Goal: Task Accomplishment & Management: Use online tool/utility

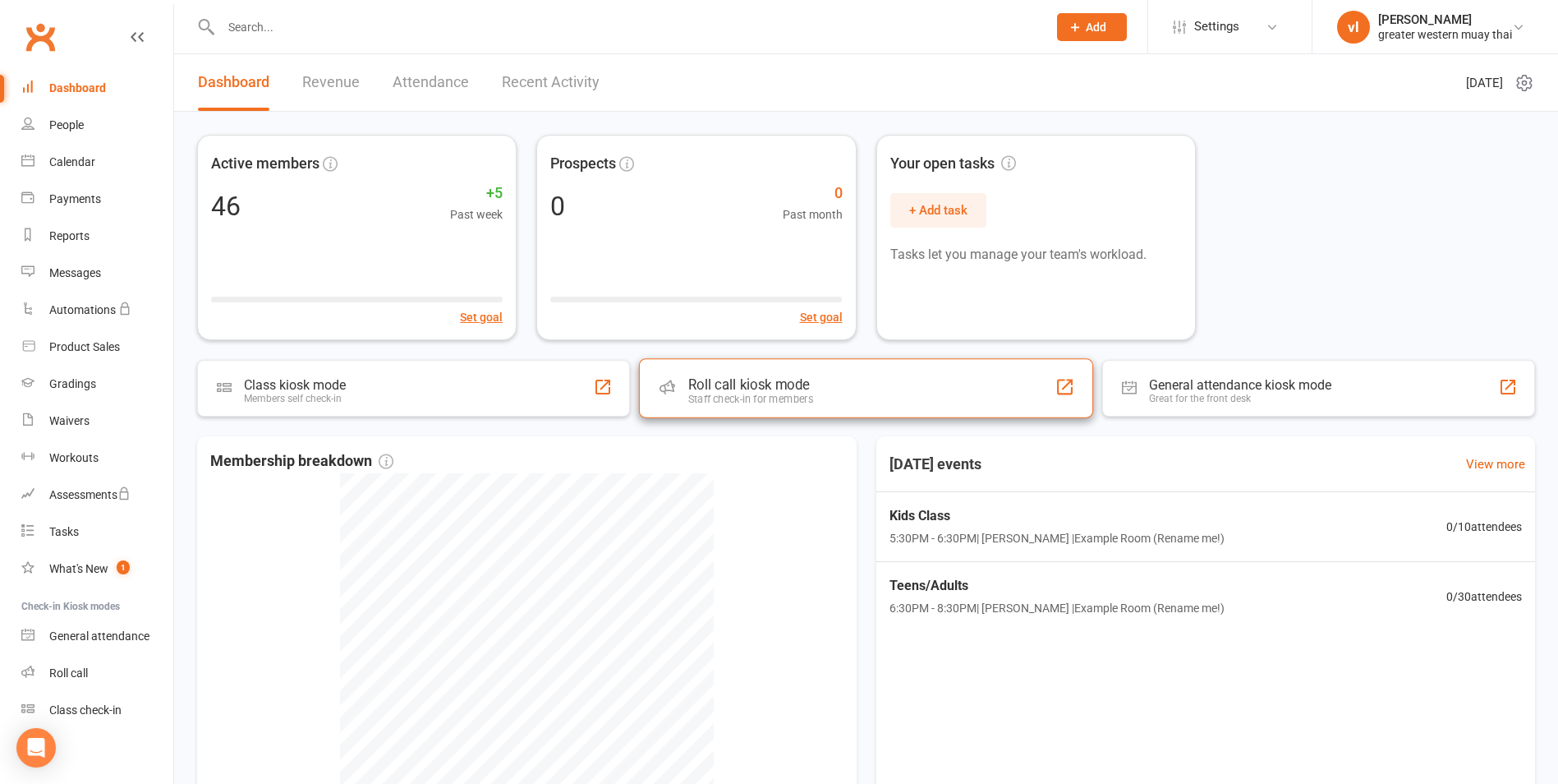
click at [801, 377] on div "Roll call kiosk mode" at bounding box center [750, 385] width 125 height 16
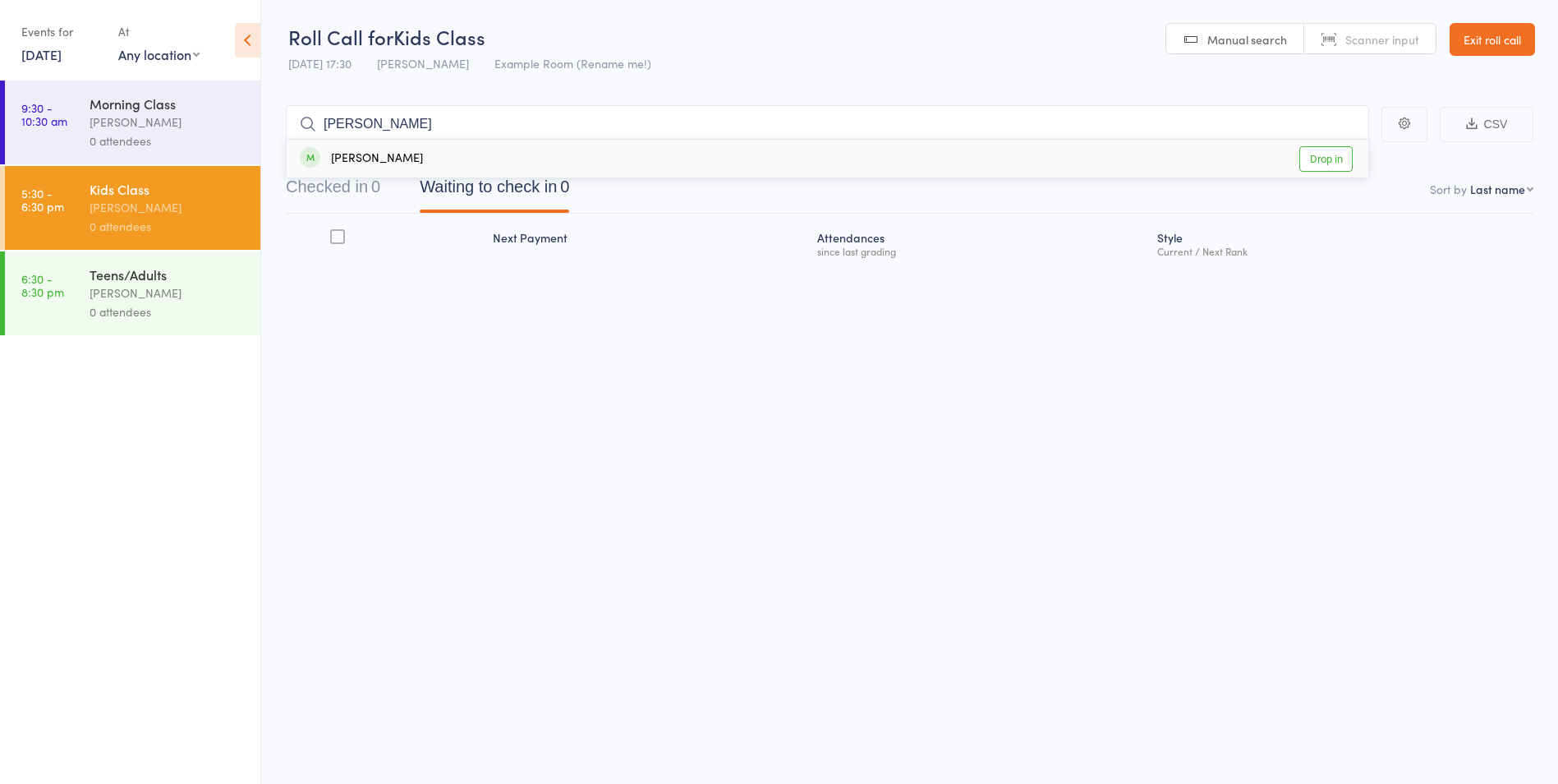
type input "nick"
click at [1320, 162] on link "Drop in" at bounding box center [1326, 159] width 54 height 26
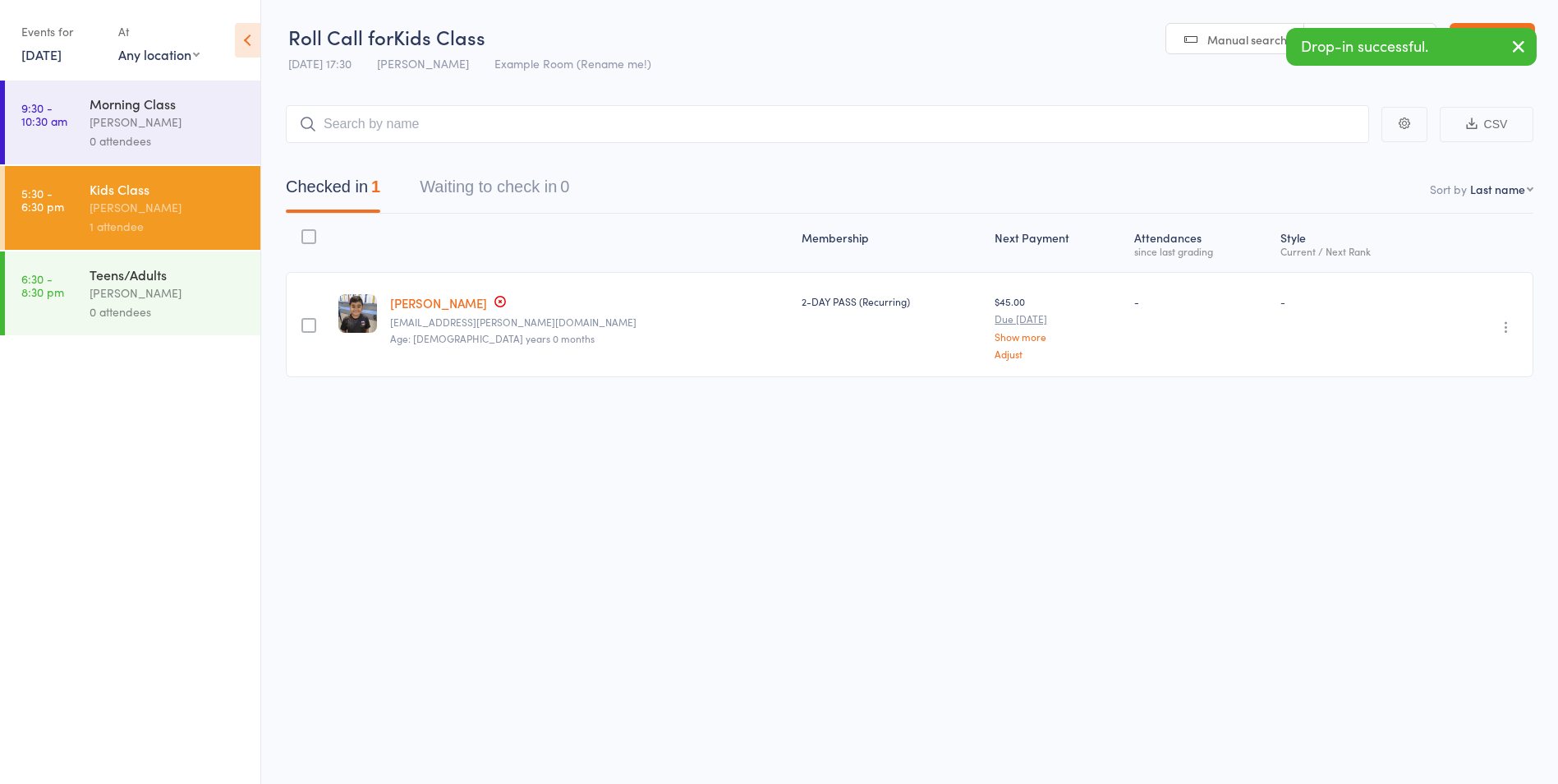
click at [1516, 54] on icon "button" at bounding box center [1519, 46] width 20 height 21
click at [551, 122] on input "search" at bounding box center [828, 123] width 1084 height 37
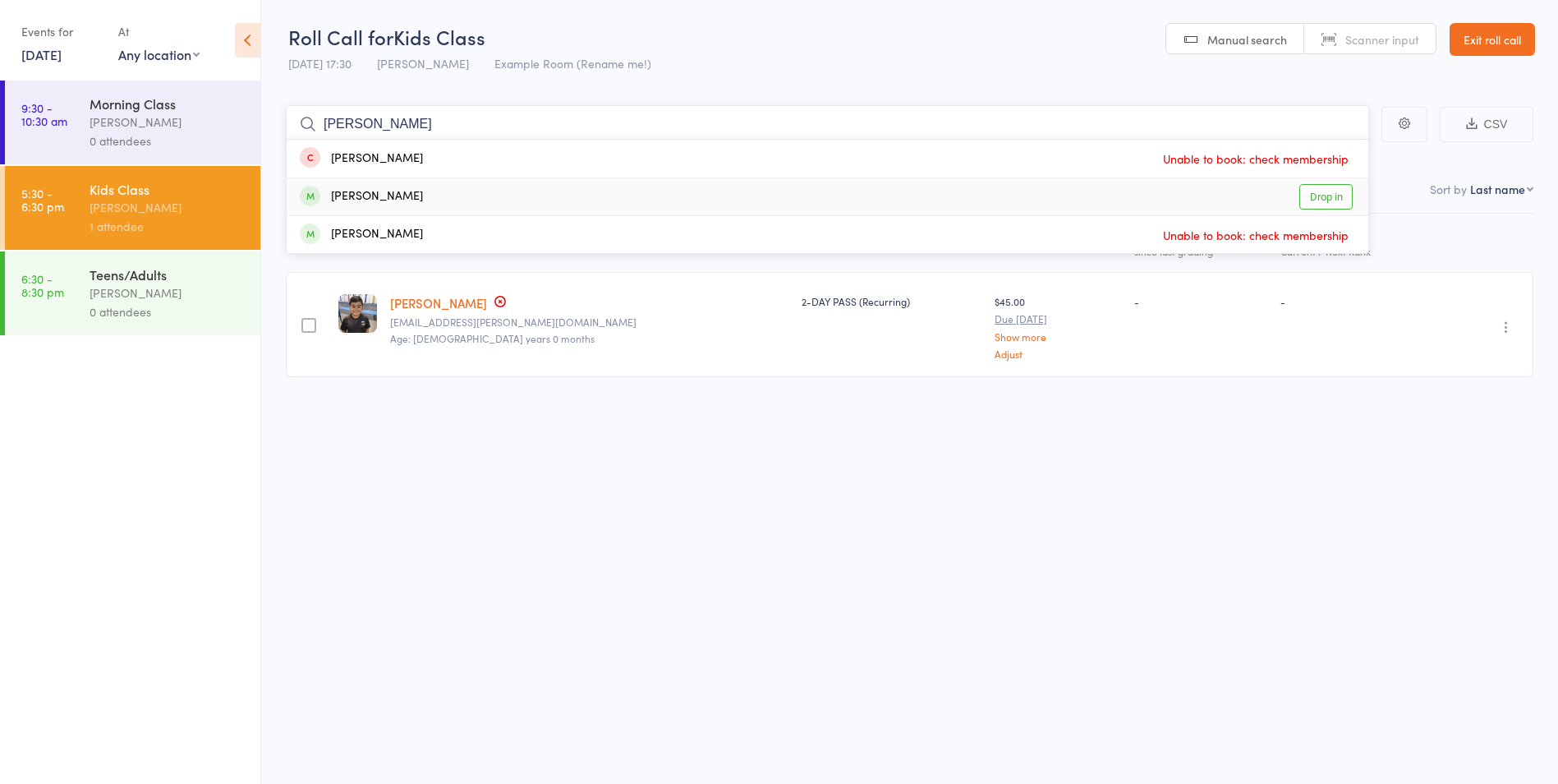
type input "alex"
click at [1331, 202] on link "Drop in" at bounding box center [1326, 197] width 54 height 26
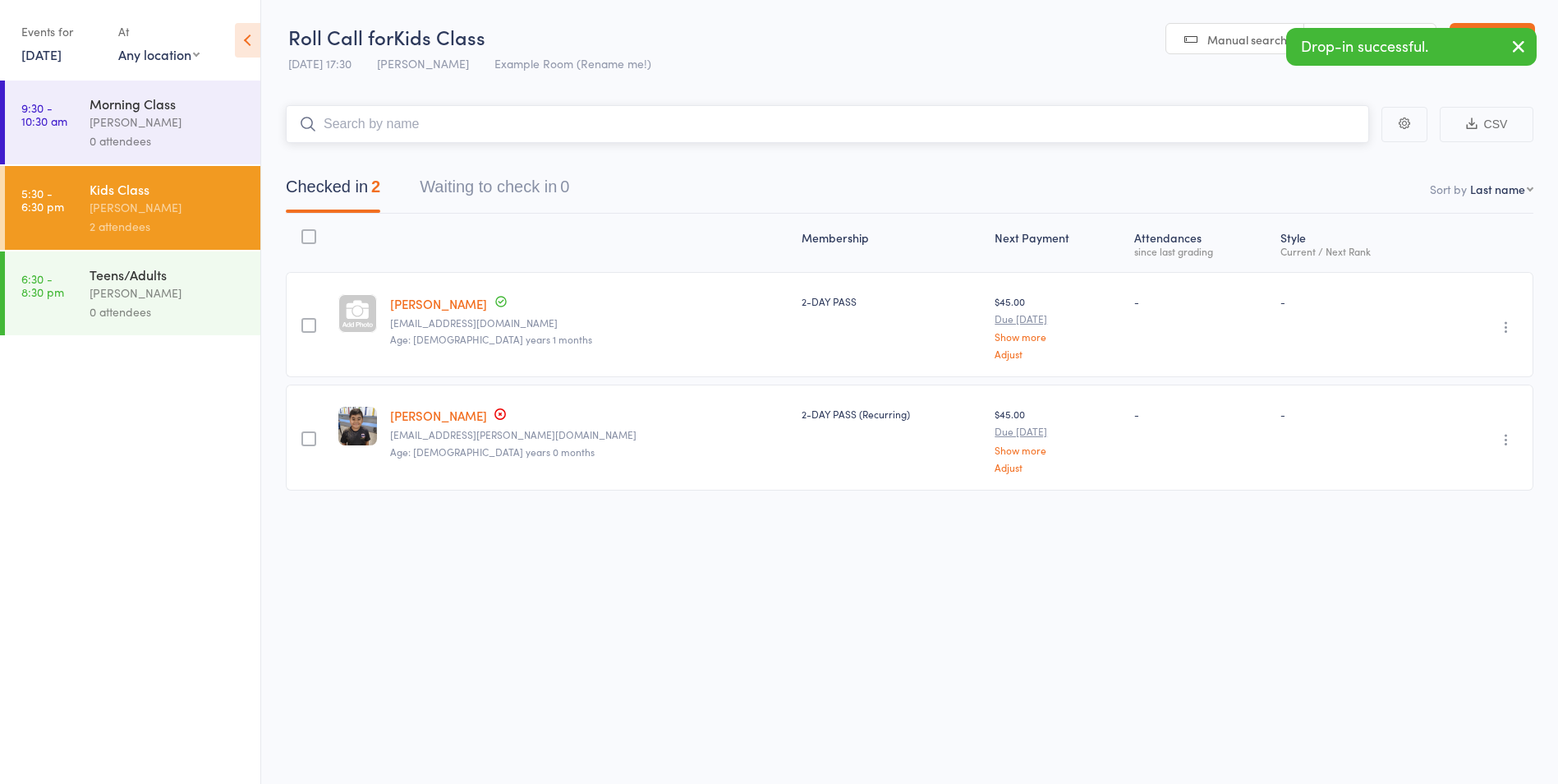
click at [492, 125] on input "search" at bounding box center [828, 123] width 1084 height 37
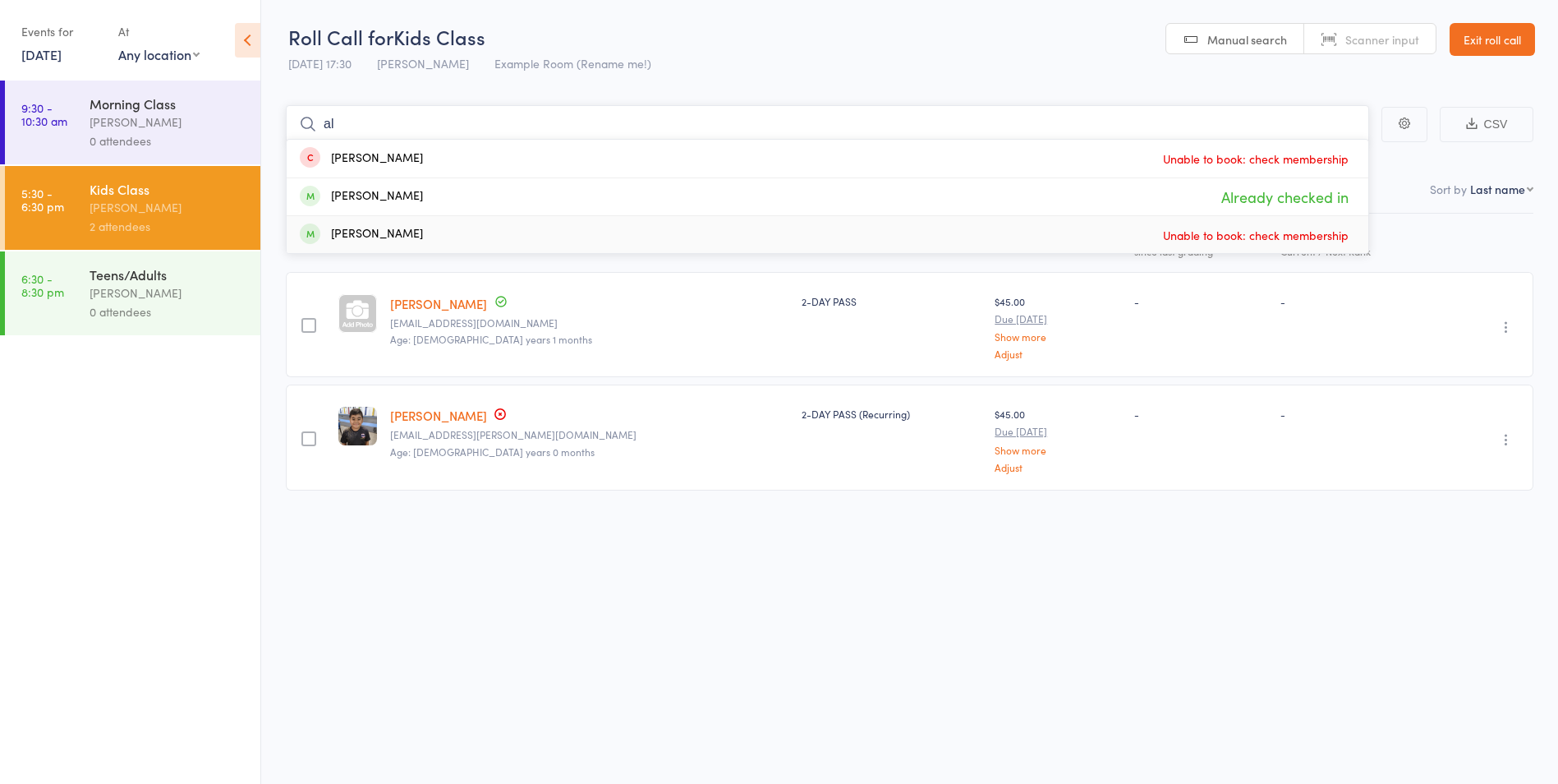
type input "a"
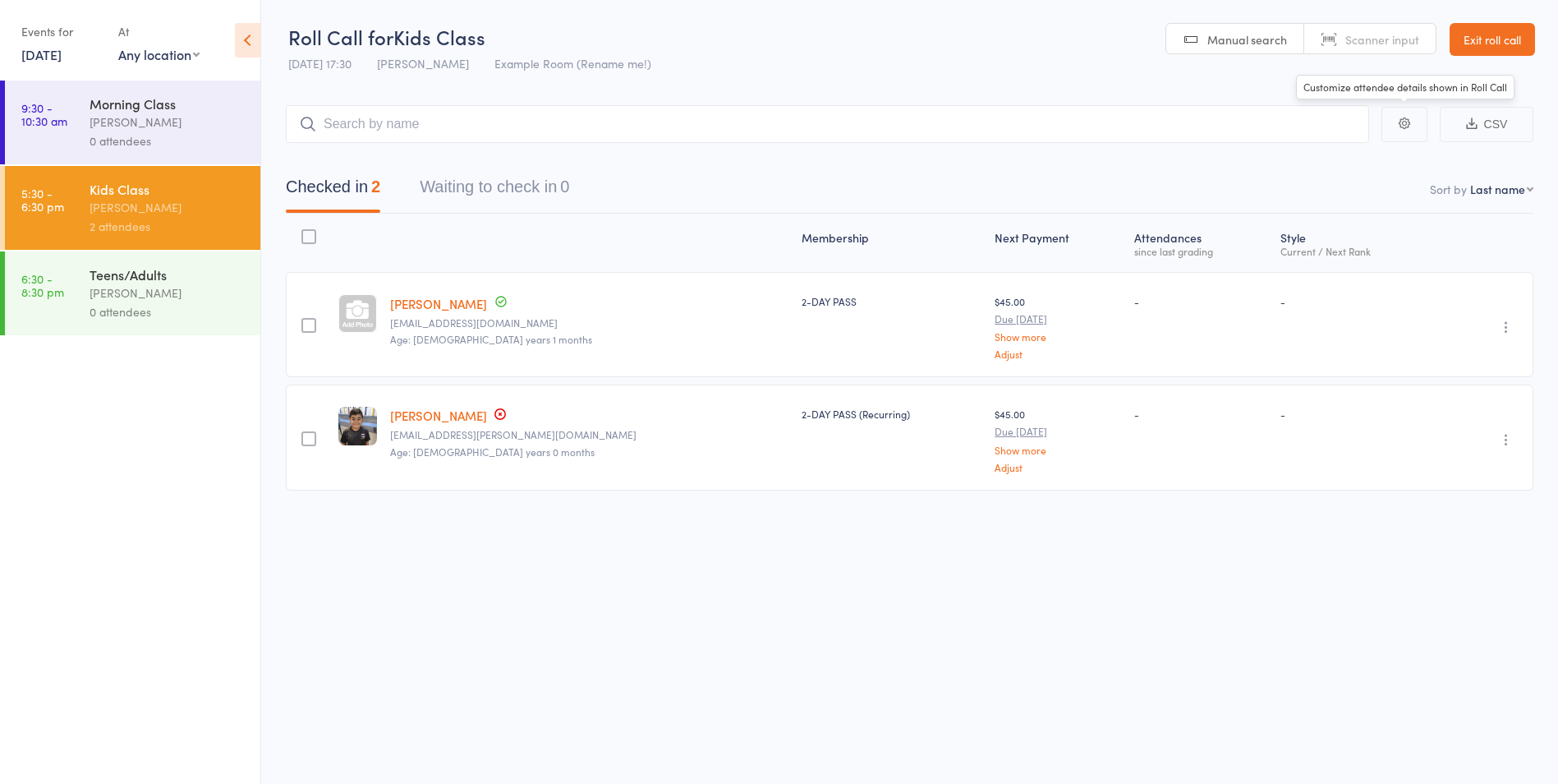
click at [1499, 36] on link "Exit roll call" at bounding box center [1492, 39] width 86 height 33
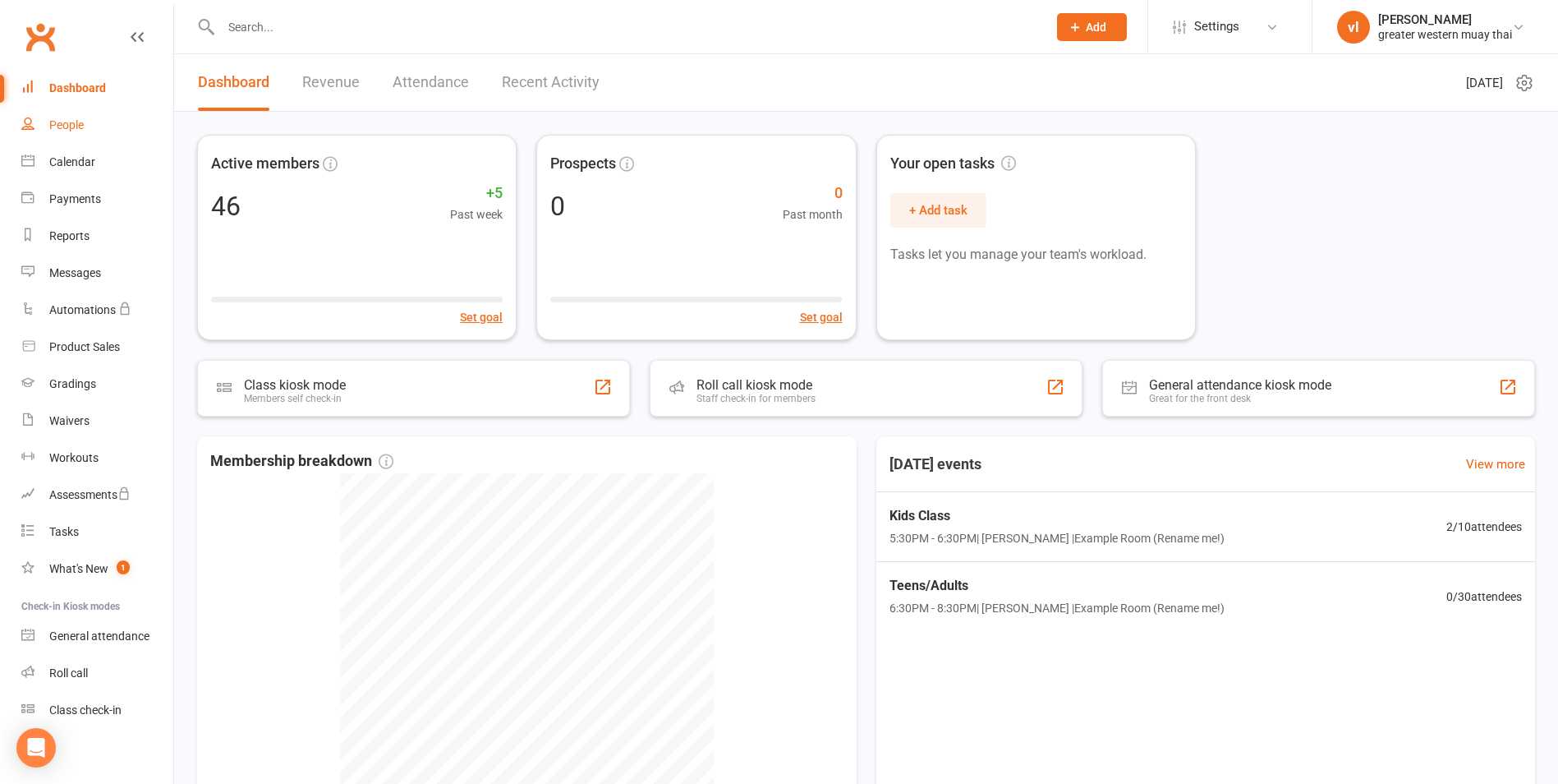
click at [65, 107] on ul "Dashboard People Calendar Payments Reports Messages Automations Product Sales G…" at bounding box center [87, 399] width 173 height 659
click at [63, 119] on div "People" at bounding box center [67, 125] width 35 height 13
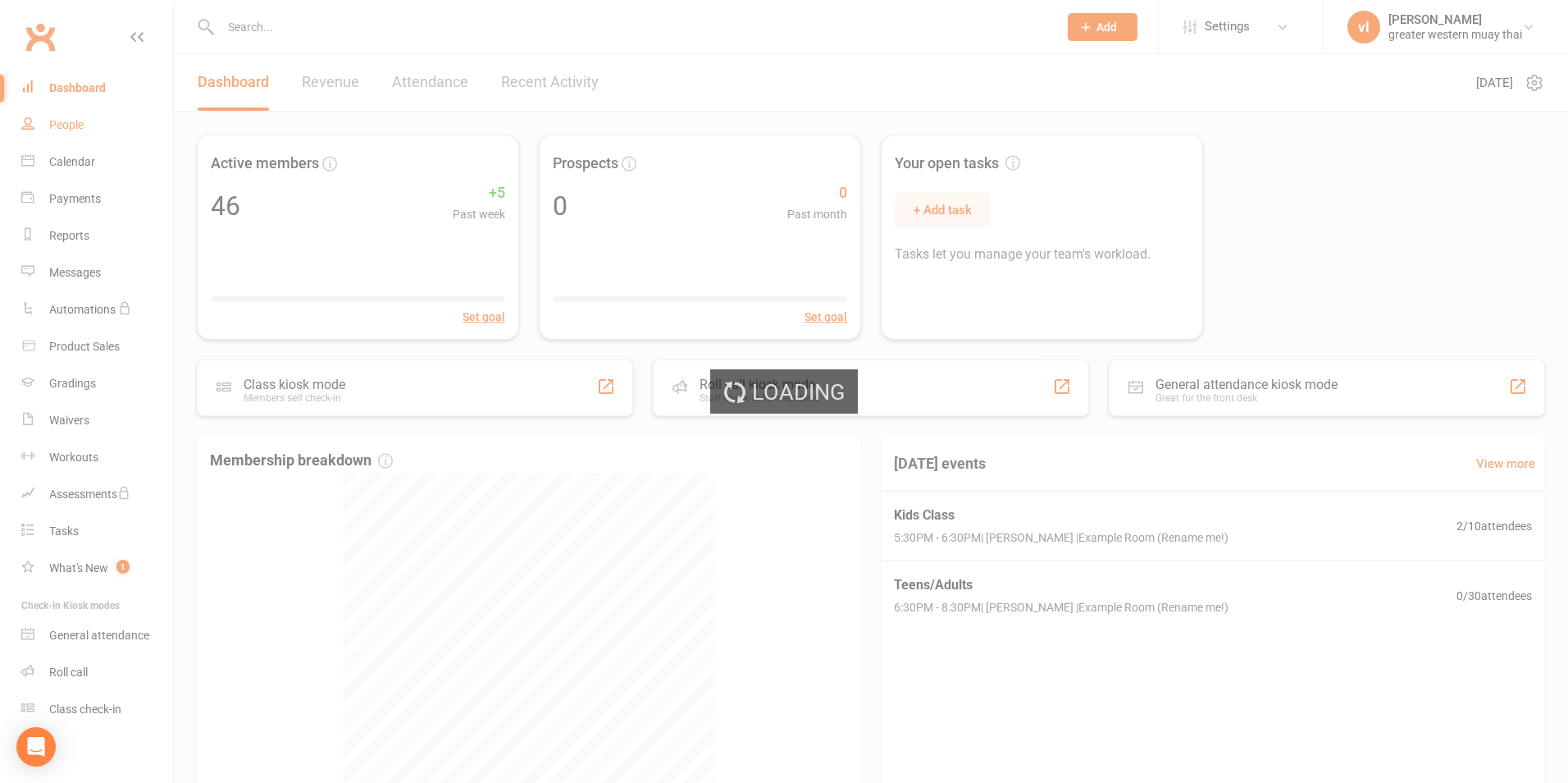
select select "25"
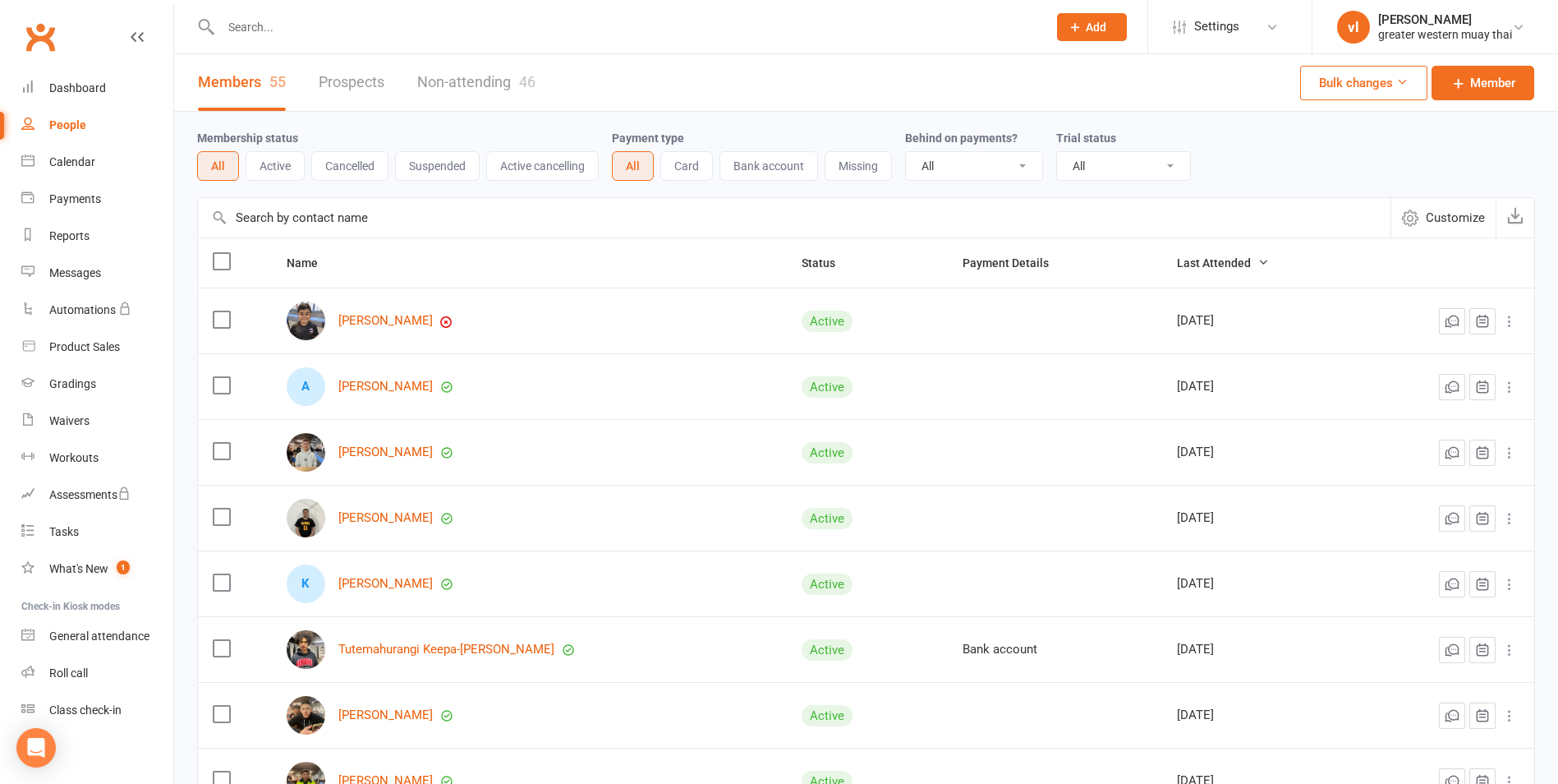
click at [548, 240] on th "Name" at bounding box center [529, 263] width 515 height 49
click at [548, 225] on input "text" at bounding box center [794, 217] width 1192 height 39
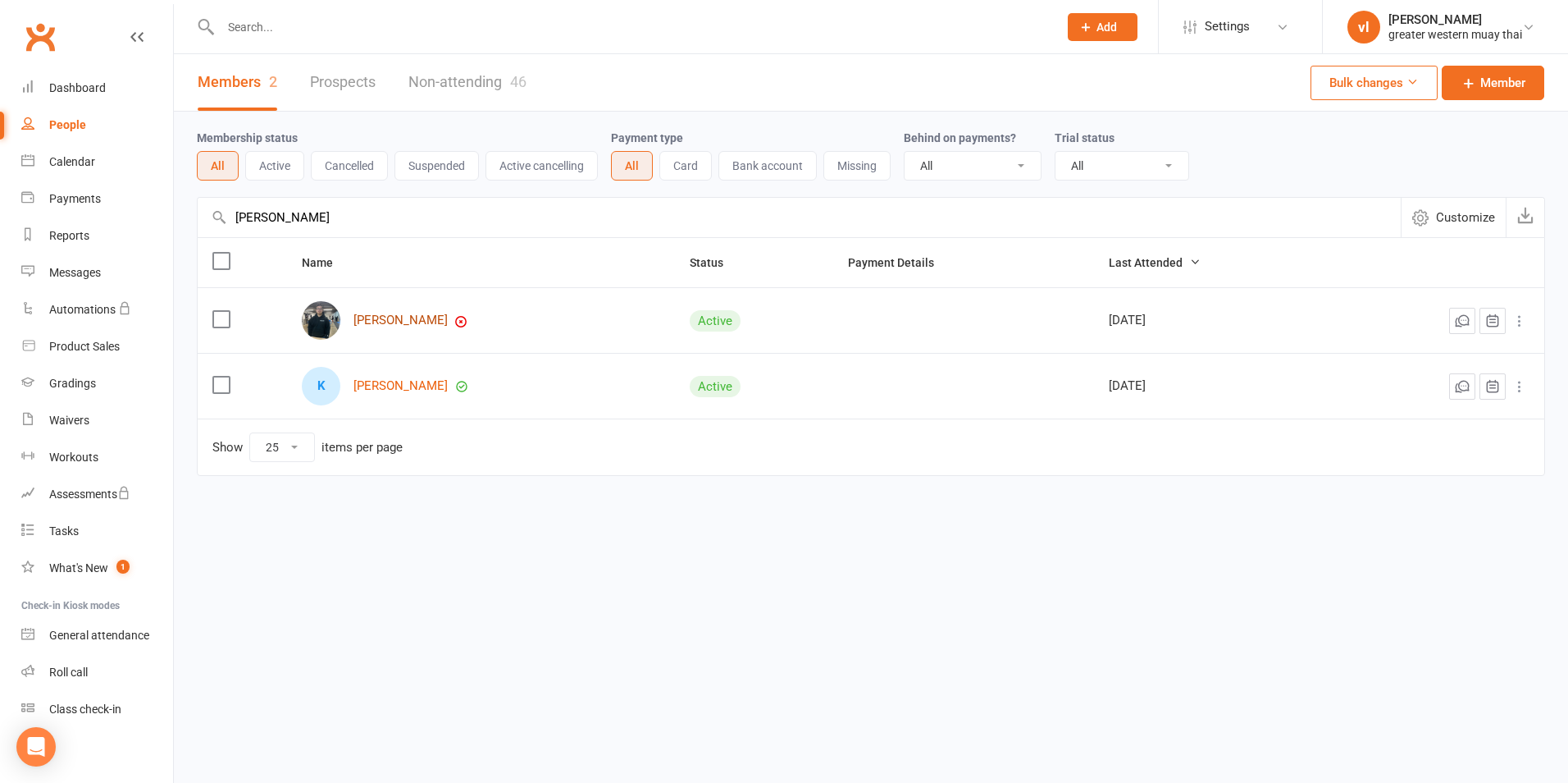
type input "peter"
click at [388, 321] on link "[PERSON_NAME]" at bounding box center [400, 320] width 95 height 14
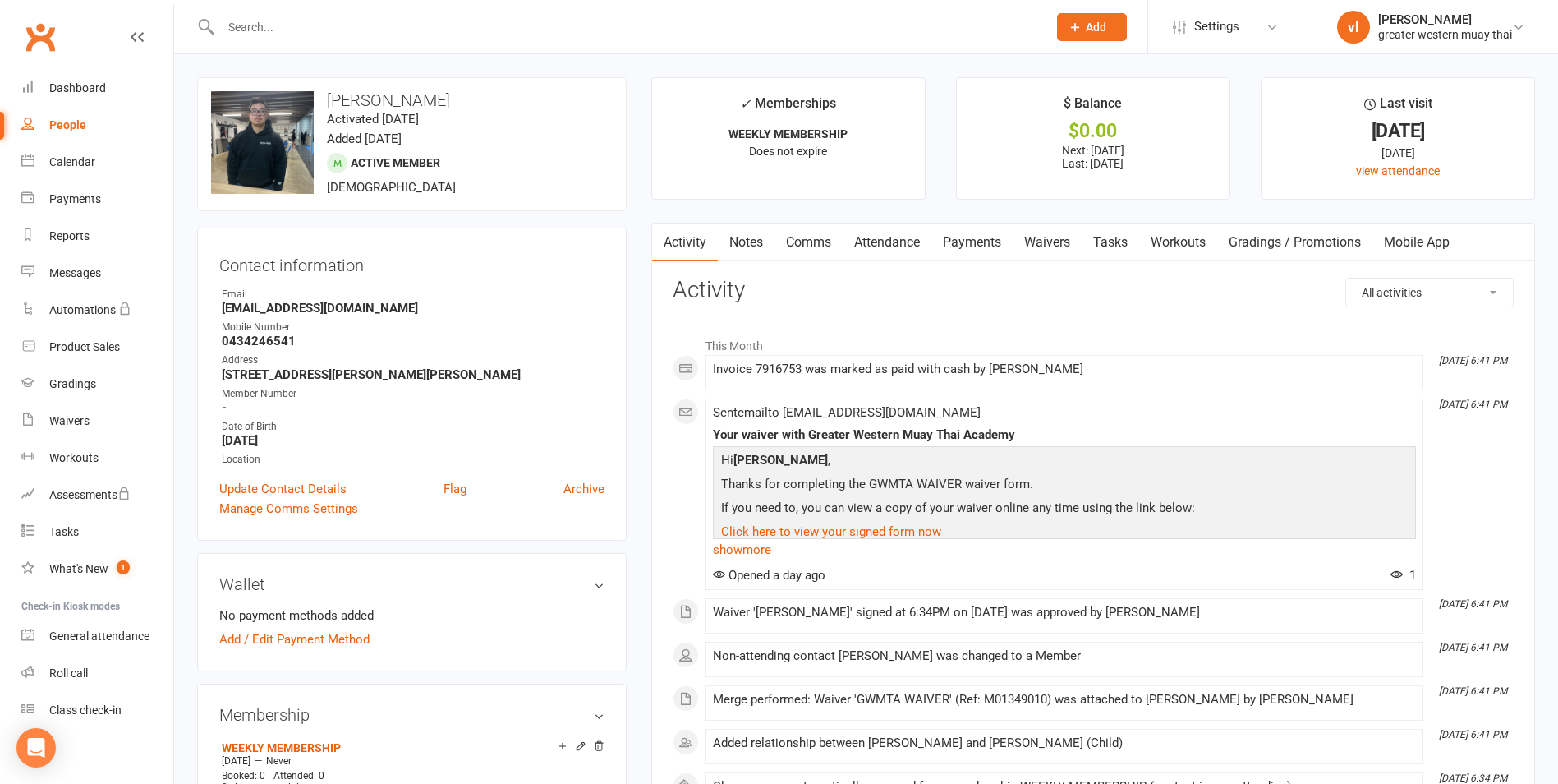
click at [965, 239] on link "Payments" at bounding box center [972, 242] width 81 height 37
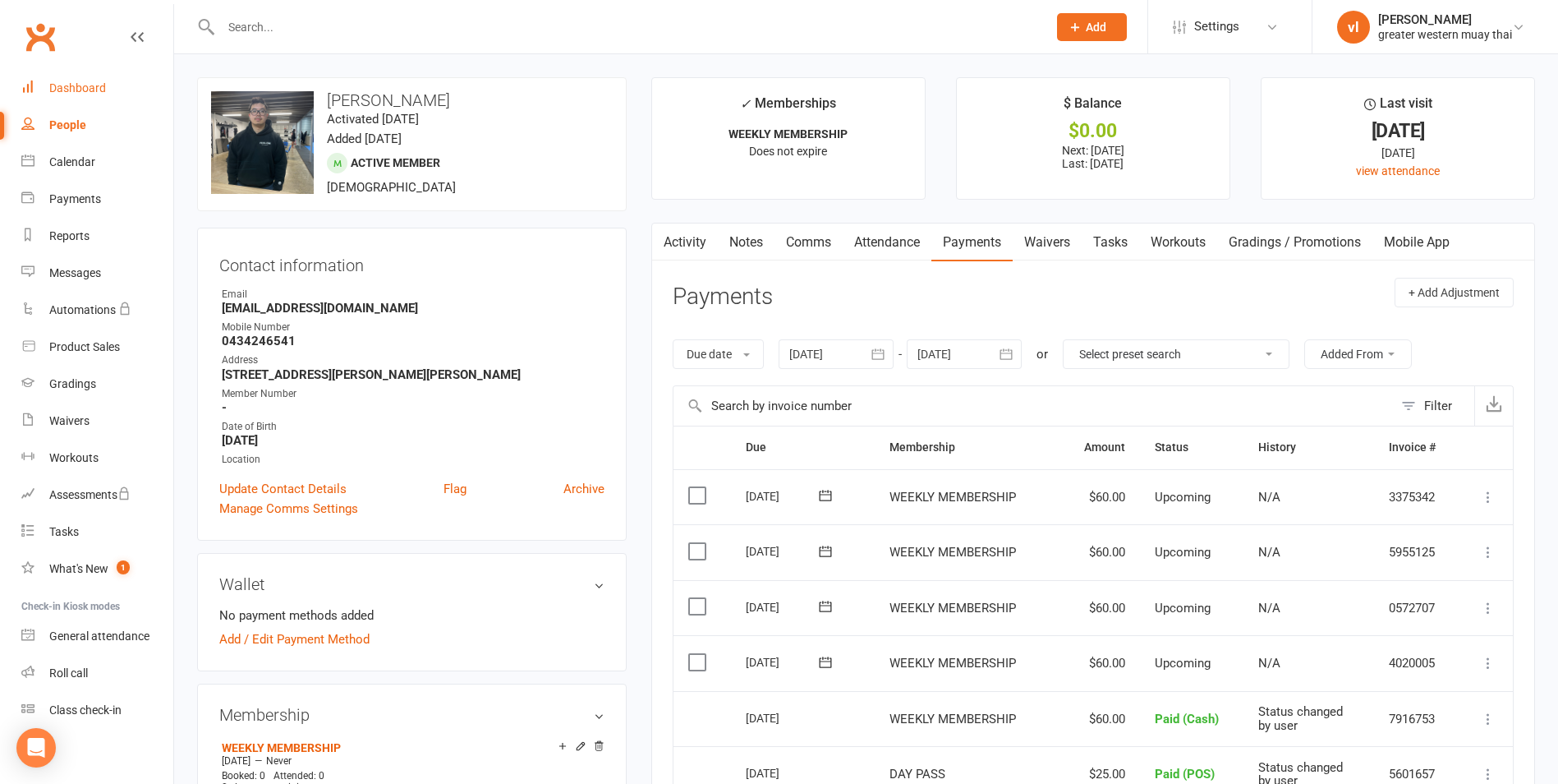
click at [78, 90] on div "Dashboard" at bounding box center [77, 88] width 57 height 13
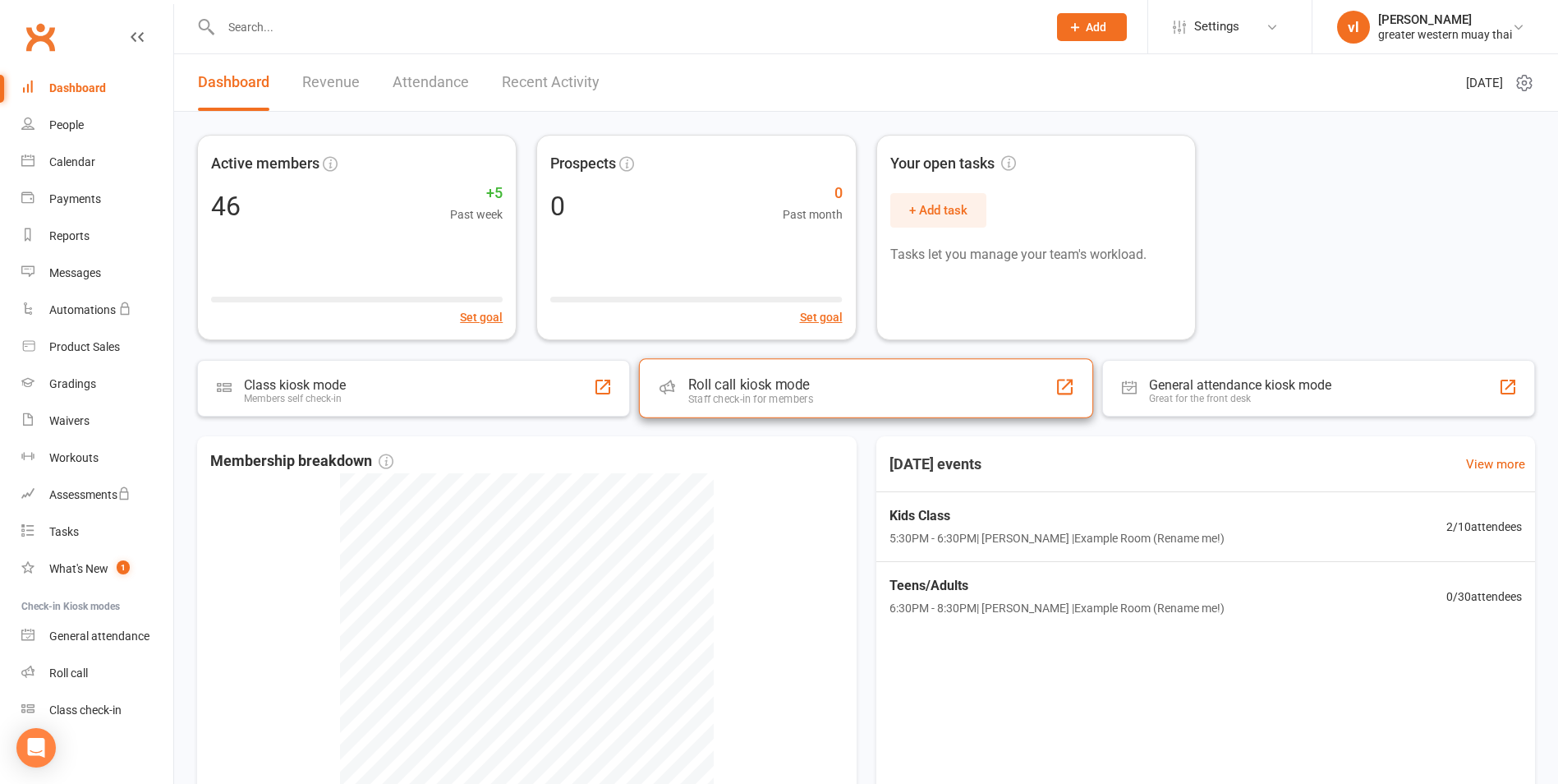
click at [682, 387] on div "Roll call kiosk mode Staff check-in for members" at bounding box center [866, 387] width 454 height 59
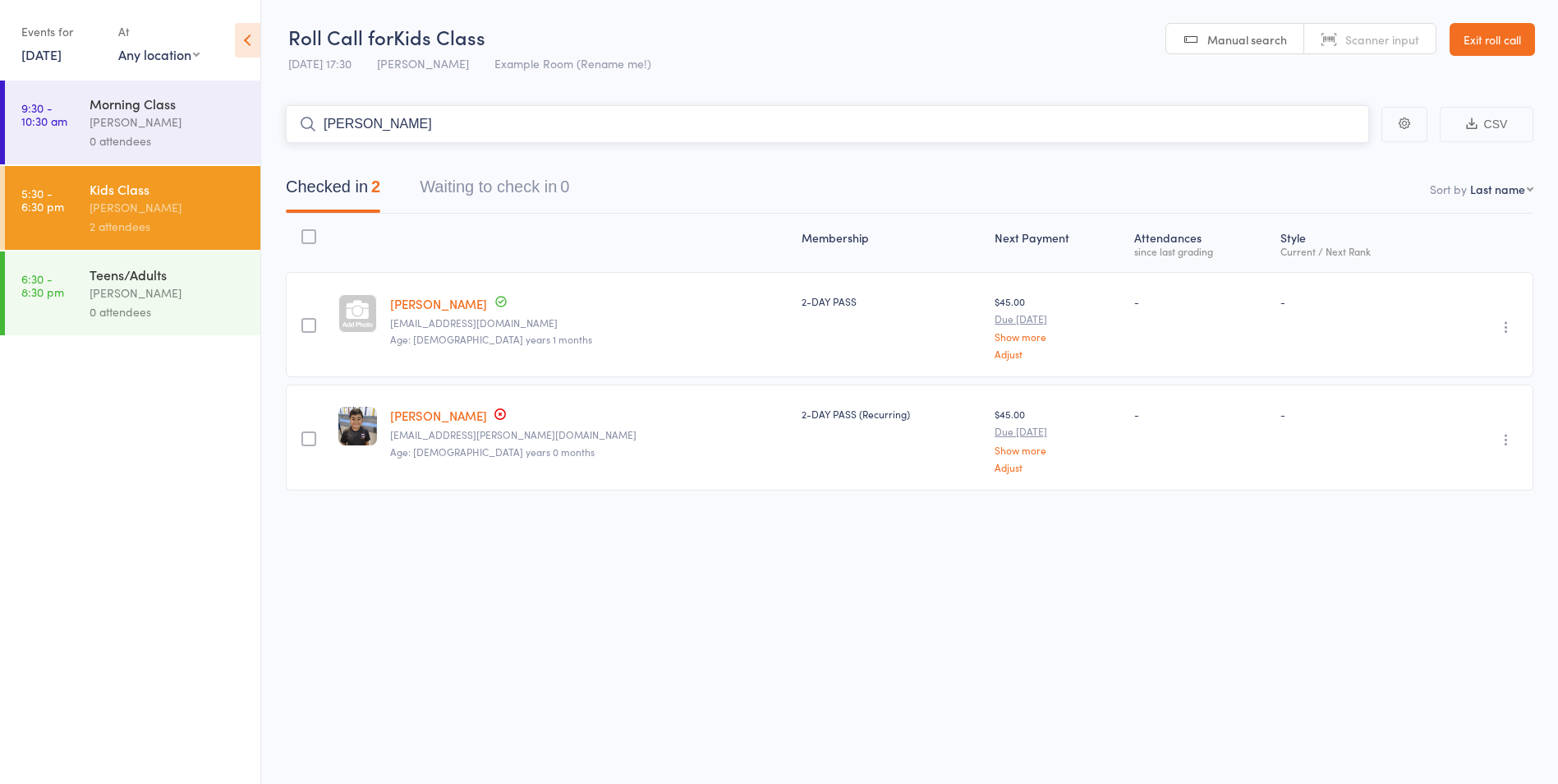
type input "peter"
drag, startPoint x: 373, startPoint y: 108, endPoint x: 185, endPoint y: 15, distance: 209.7
click at [187, 64] on div "Roll Call for Kids Class 12 Sep 17:30 vince latorre Example Room (Rename me!) M…" at bounding box center [779, 392] width 1558 height 784
click at [1478, 37] on link "Exit roll call" at bounding box center [1492, 39] width 86 height 33
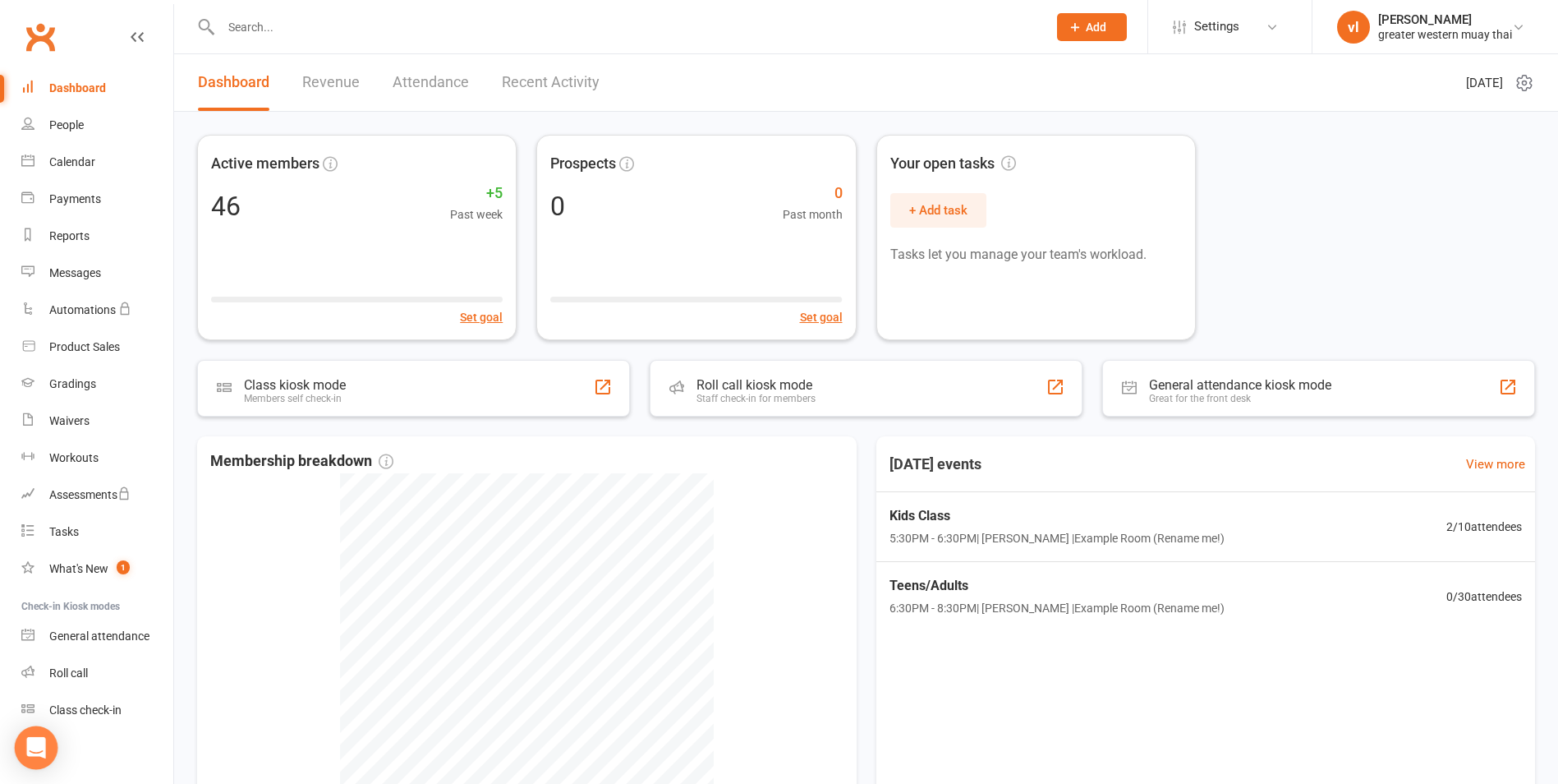
click at [46, 735] on div "Open Intercom Messenger" at bounding box center [36, 748] width 44 height 44
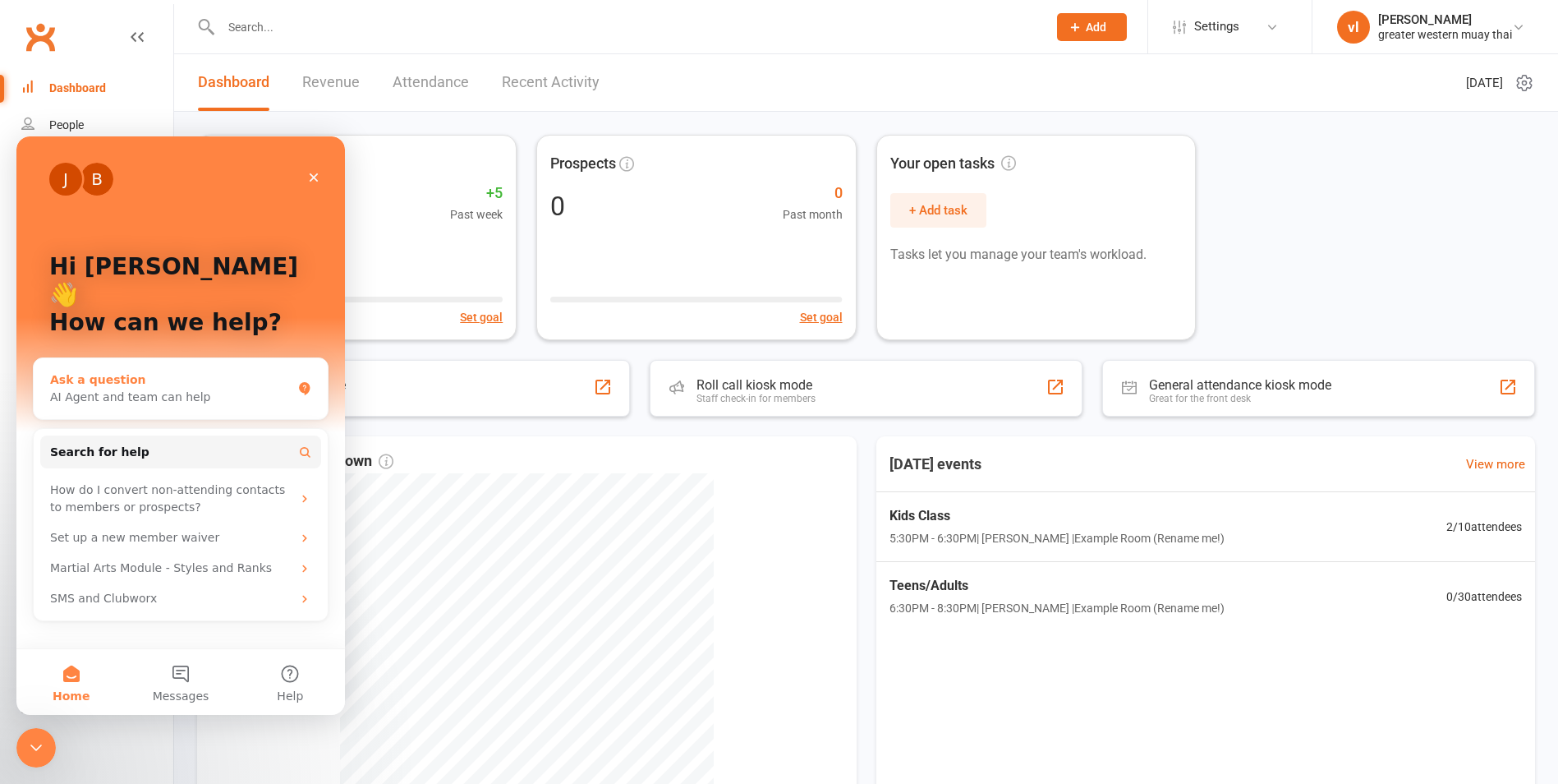
click at [212, 388] on div "AI Agent and team can help" at bounding box center [170, 397] width 242 height 17
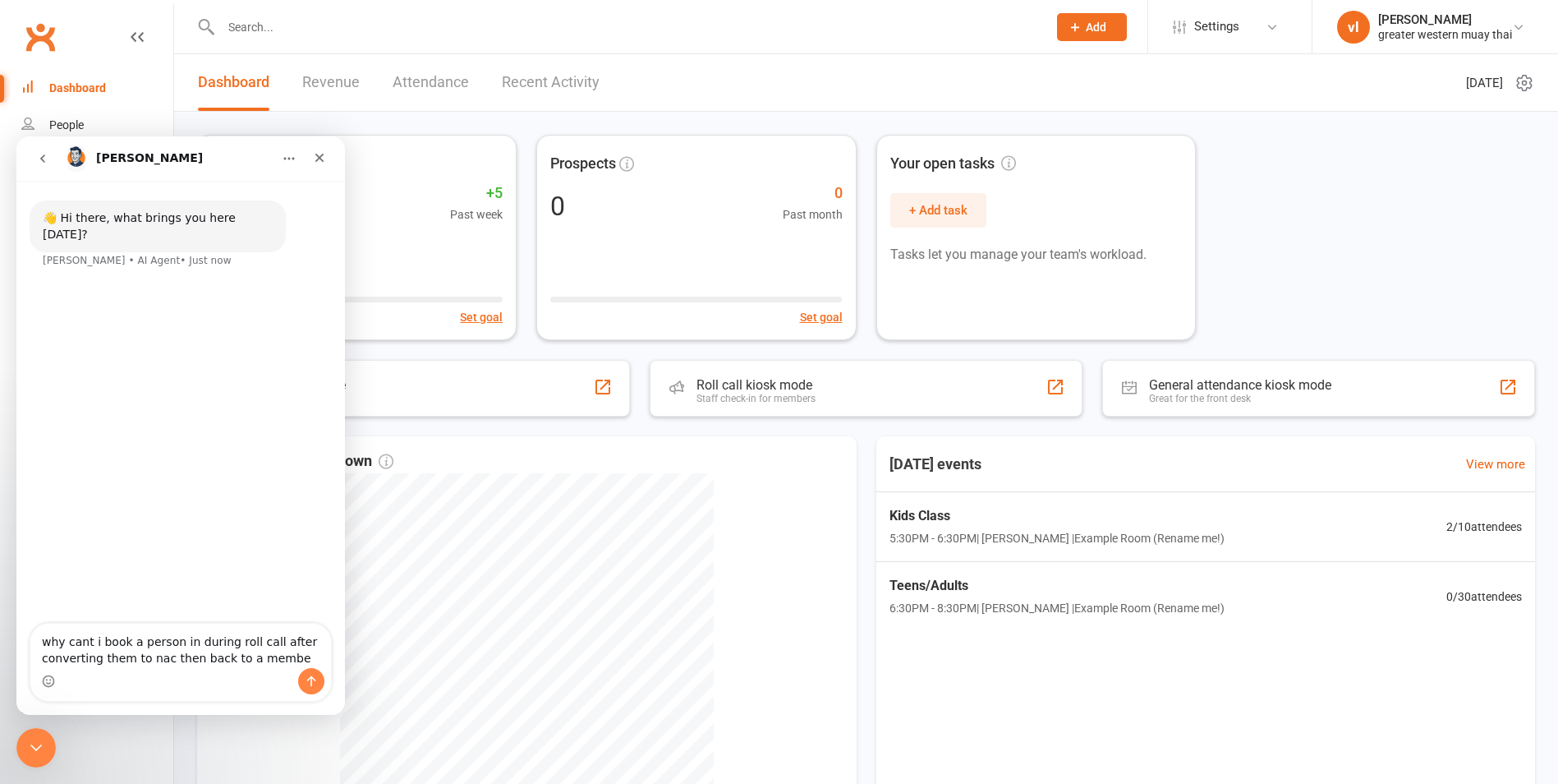
type textarea "why cant i book a person in during roll call after converting them to nac then …"
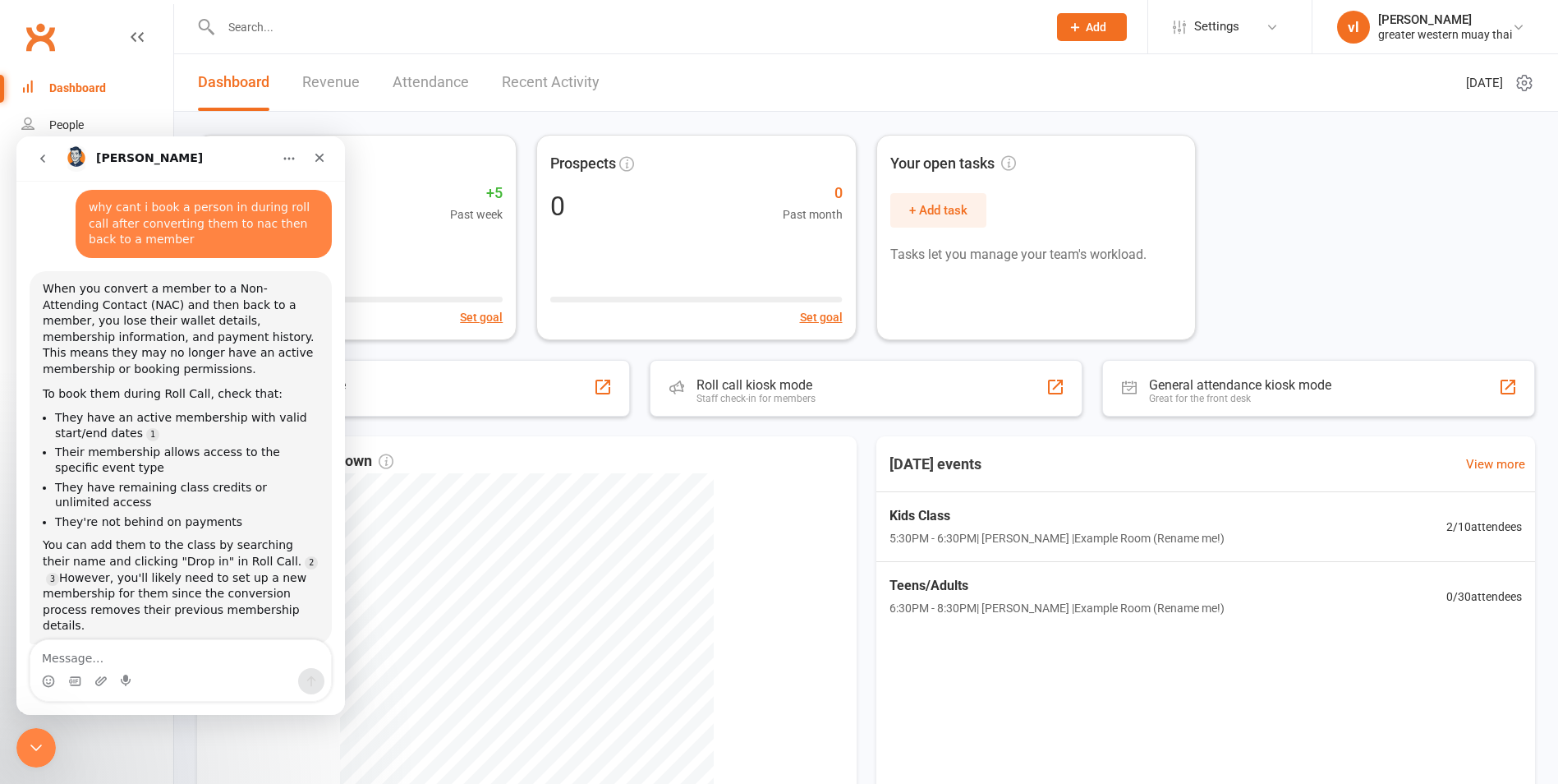
scroll to position [104, 0]
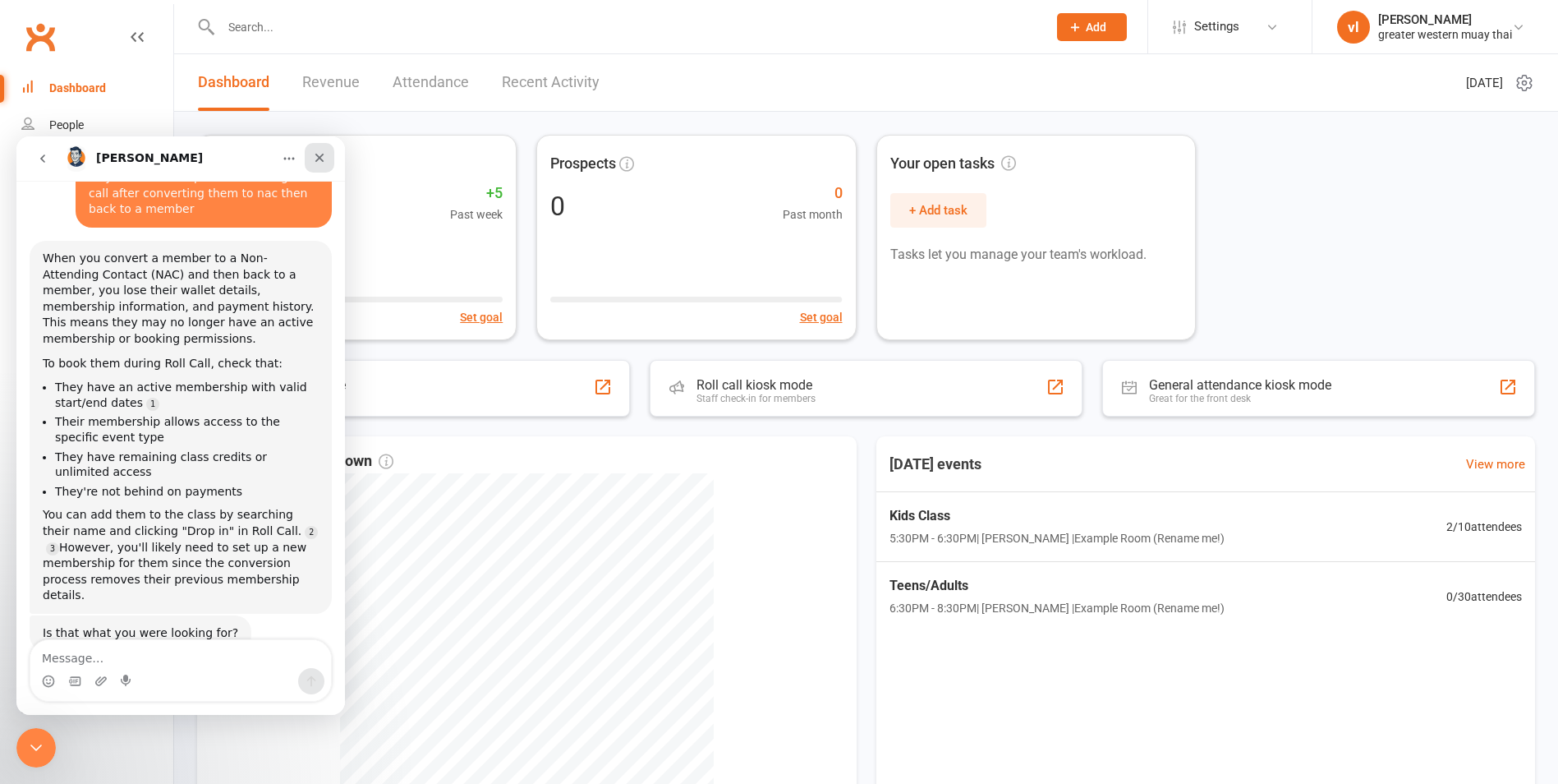
click at [324, 162] on icon "Close" at bounding box center [319, 158] width 13 height 13
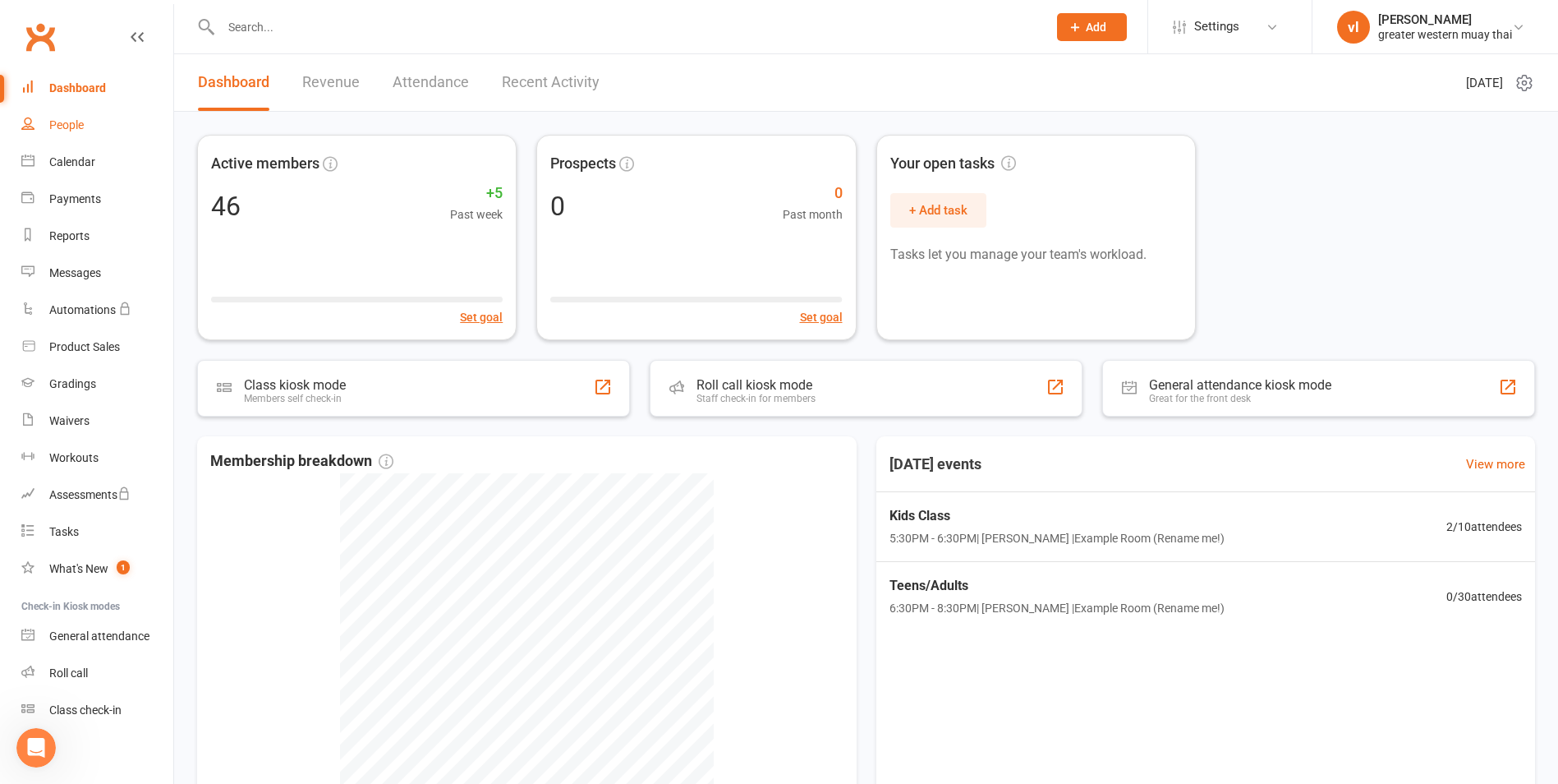
click at [43, 120] on link "People" at bounding box center [97, 125] width 152 height 37
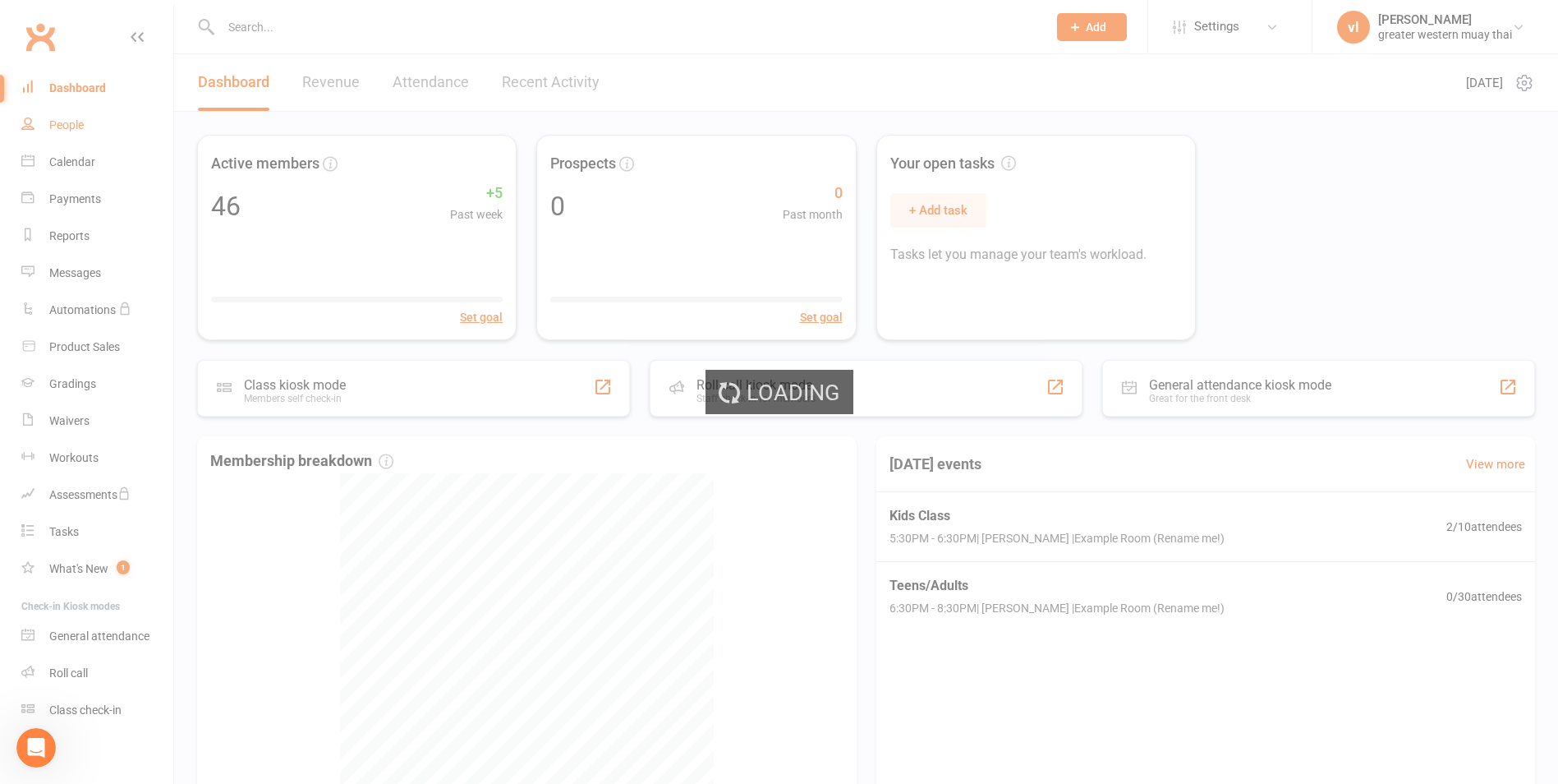
select select "25"
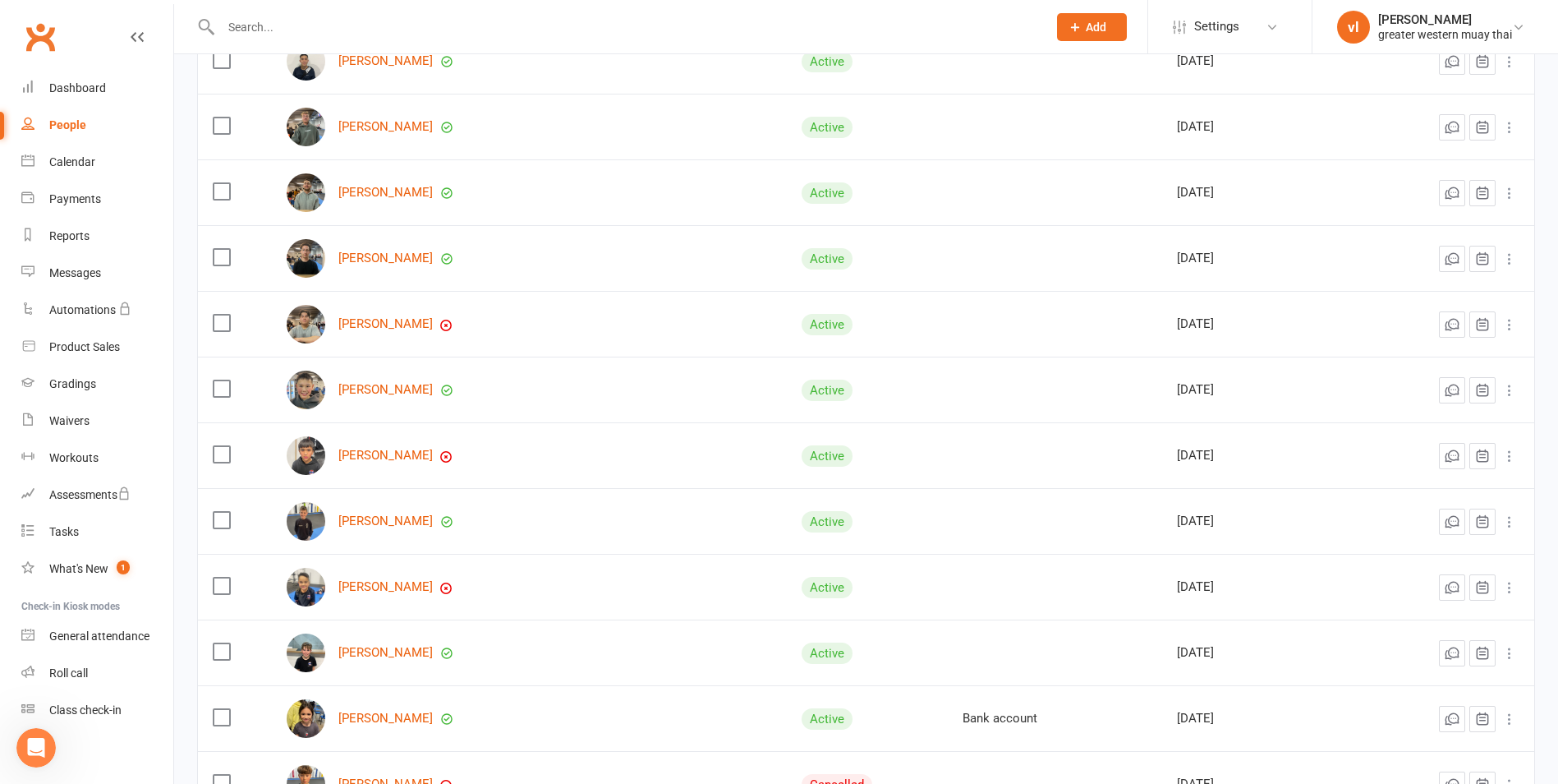
scroll to position [1233, 0]
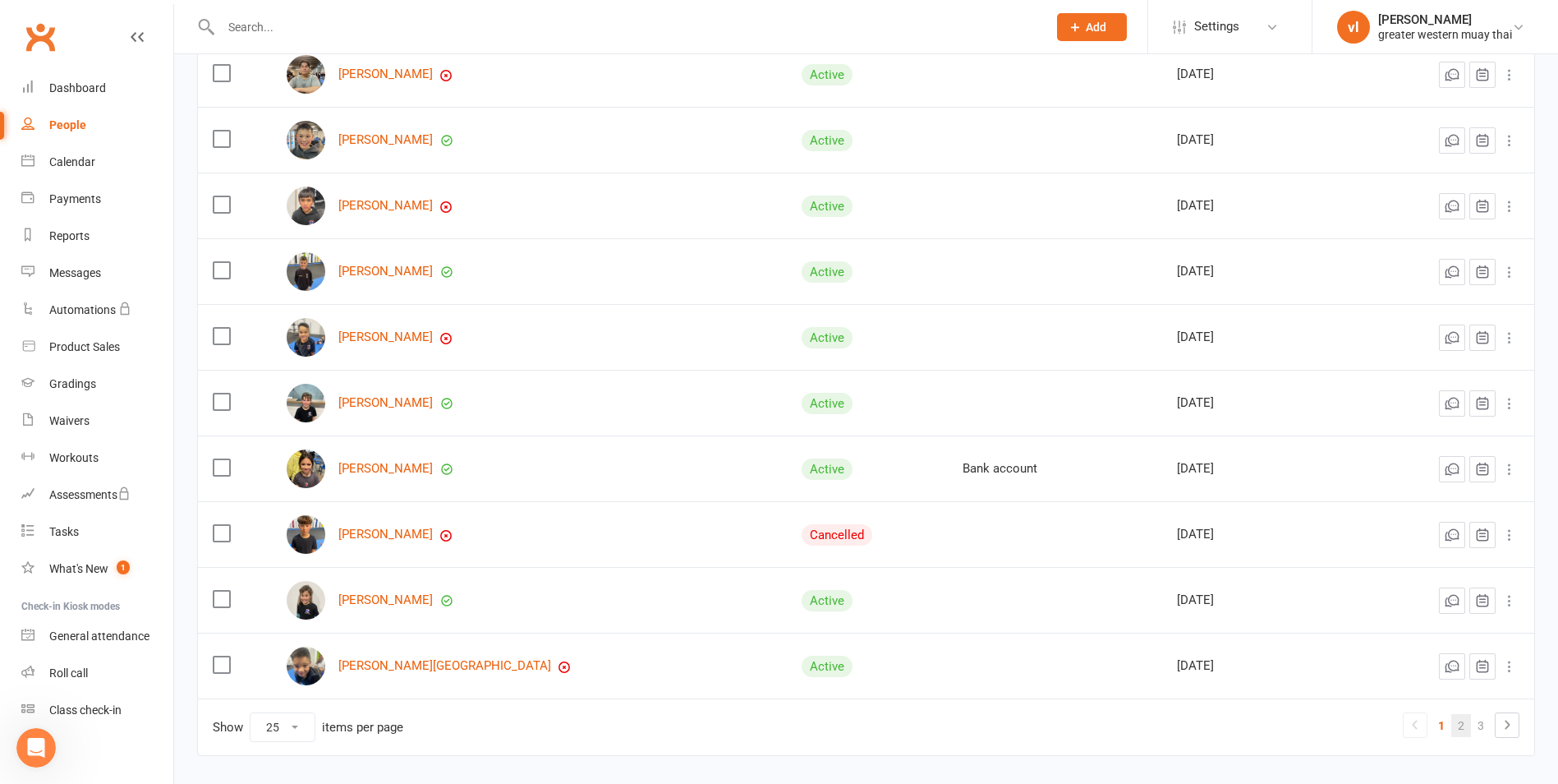
click at [1453, 728] on link "2" at bounding box center [1461, 725] width 20 height 23
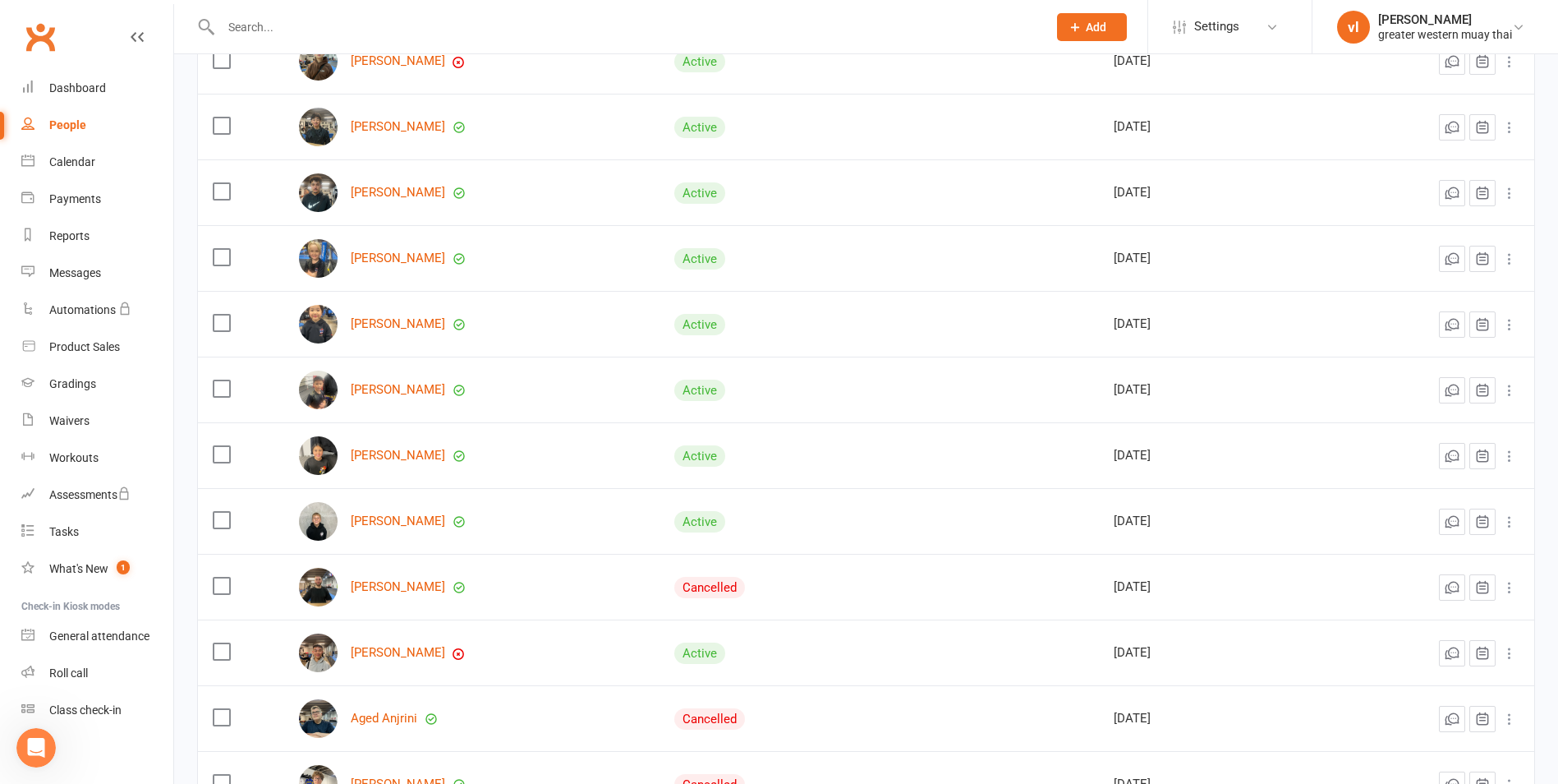
scroll to position [307, 0]
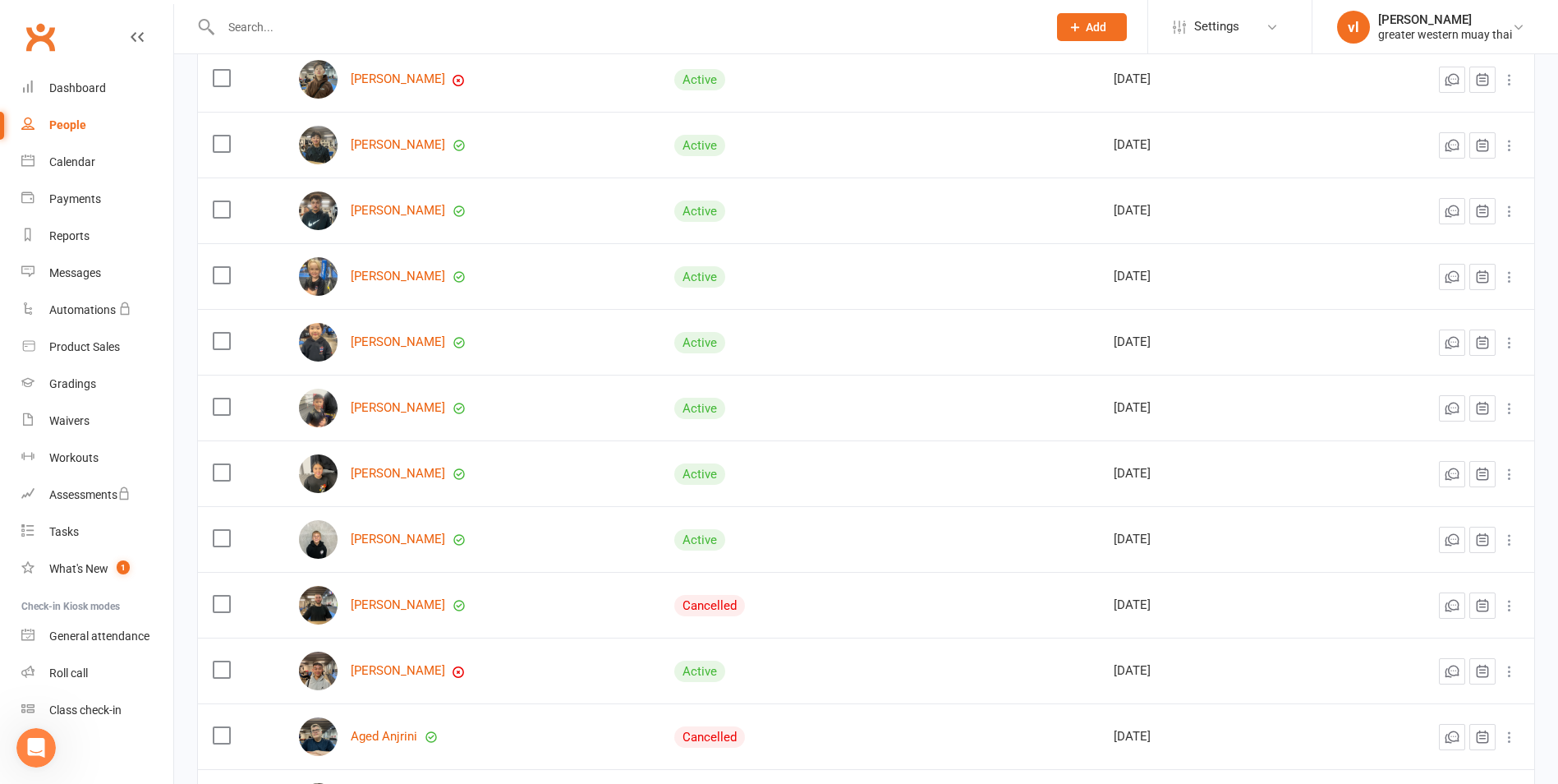
click at [1502, 415] on icon at bounding box center [1510, 408] width 16 height 16
click at [111, 90] on link "Dashboard" at bounding box center [97, 88] width 152 height 37
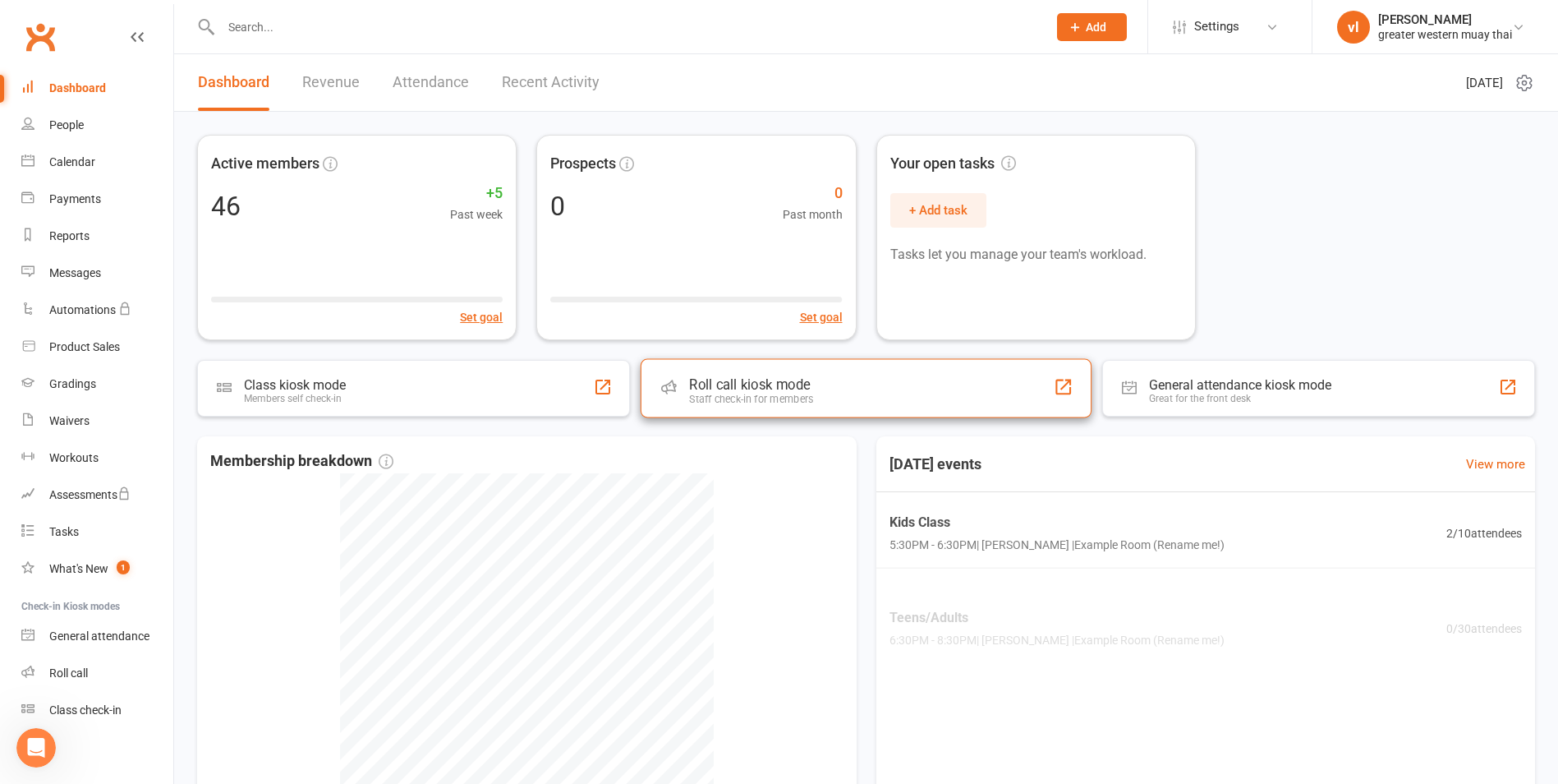
click at [777, 407] on div "Roll call kiosk mode Staff check-in for members" at bounding box center [866, 388] width 451 height 59
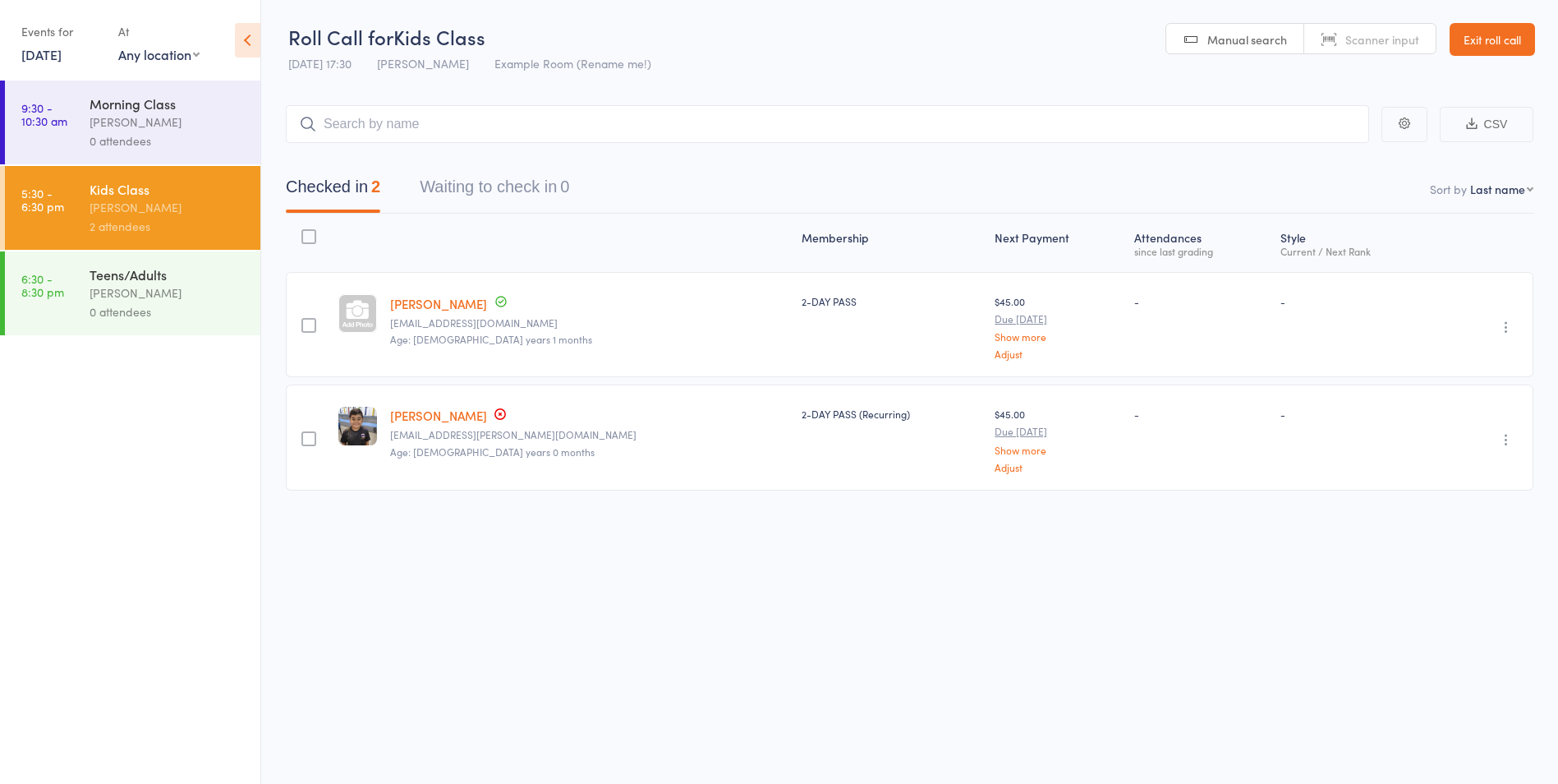
click at [494, 131] on input "search" at bounding box center [828, 123] width 1084 height 37
click at [1481, 44] on link "Exit roll call" at bounding box center [1492, 39] width 86 height 33
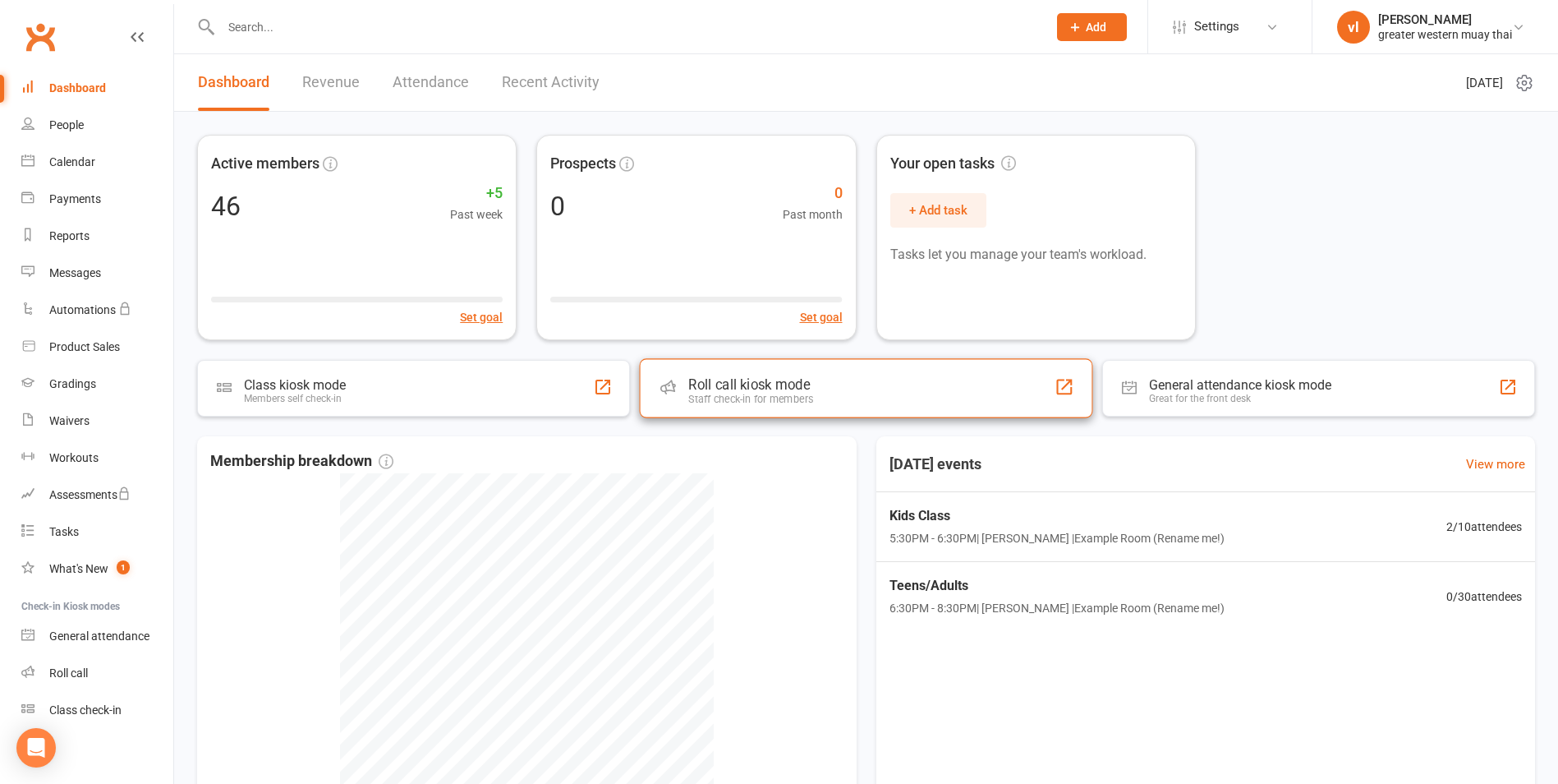
click at [720, 381] on div "Roll call kiosk mode" at bounding box center [750, 385] width 125 height 16
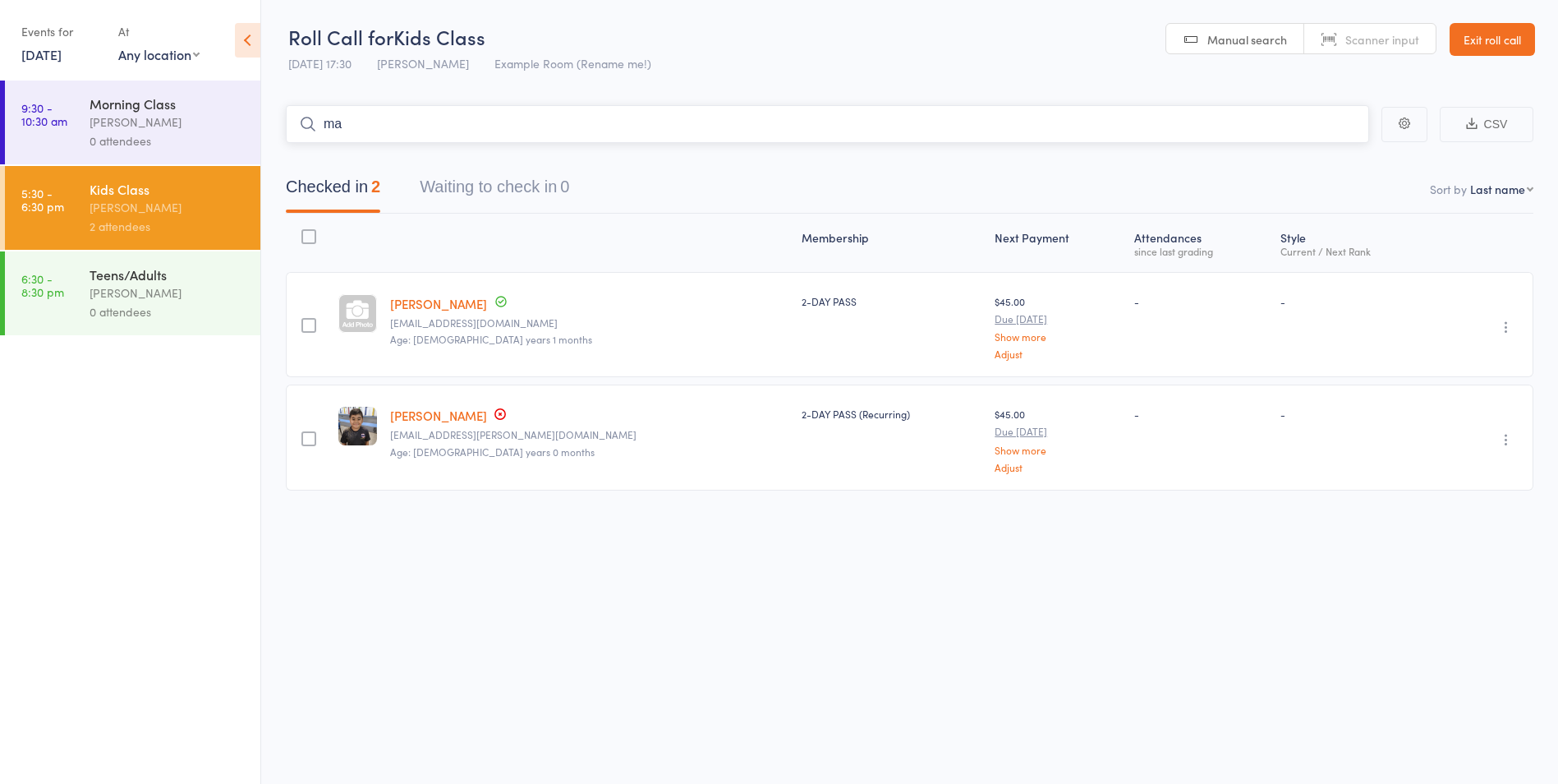
type input "m"
type input "[PERSON_NAME]"
click at [1335, 150] on link "Drop in" at bounding box center [1326, 159] width 54 height 26
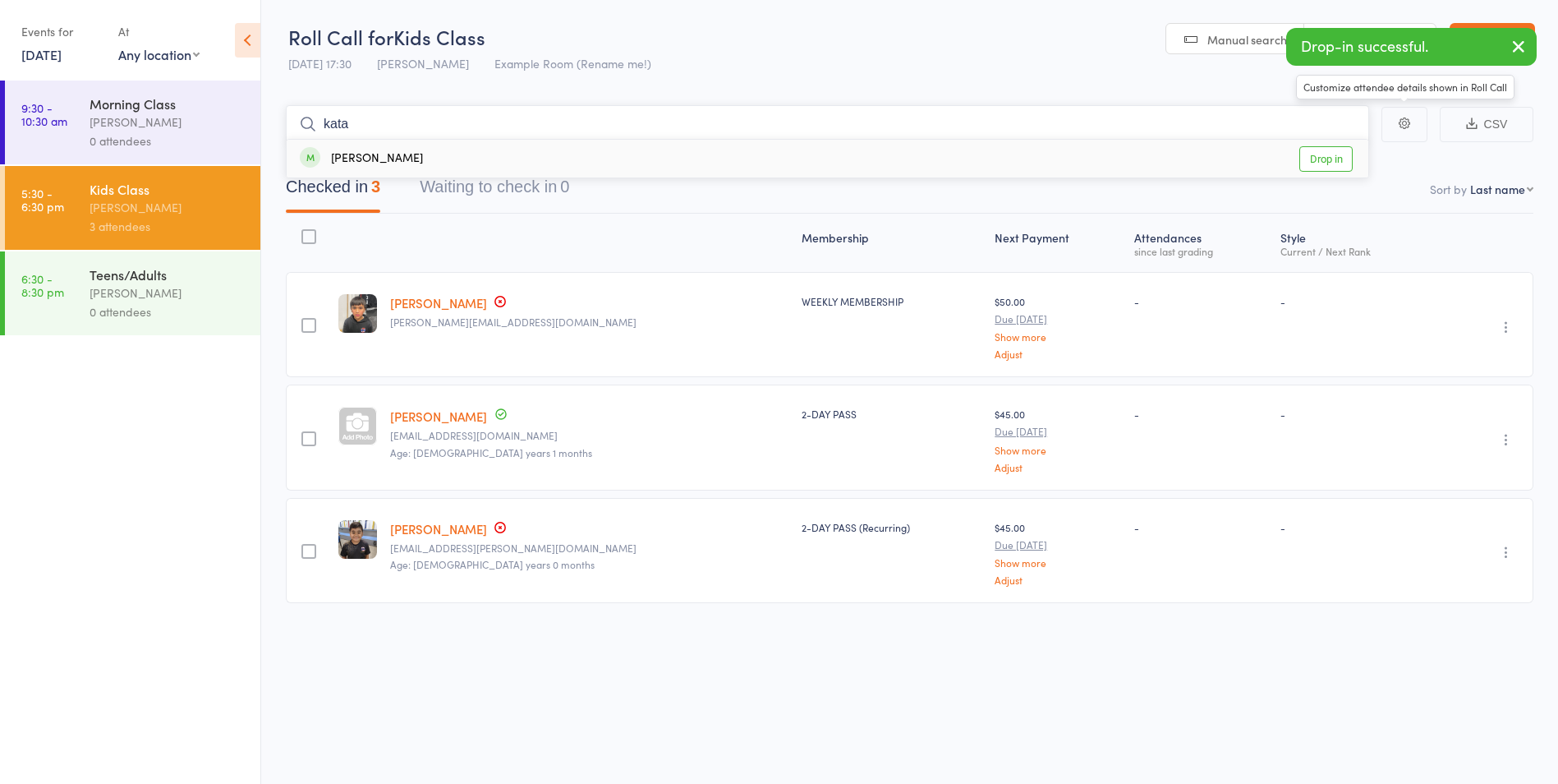
type input "kata"
click at [1325, 154] on link "Drop in" at bounding box center [1326, 159] width 54 height 26
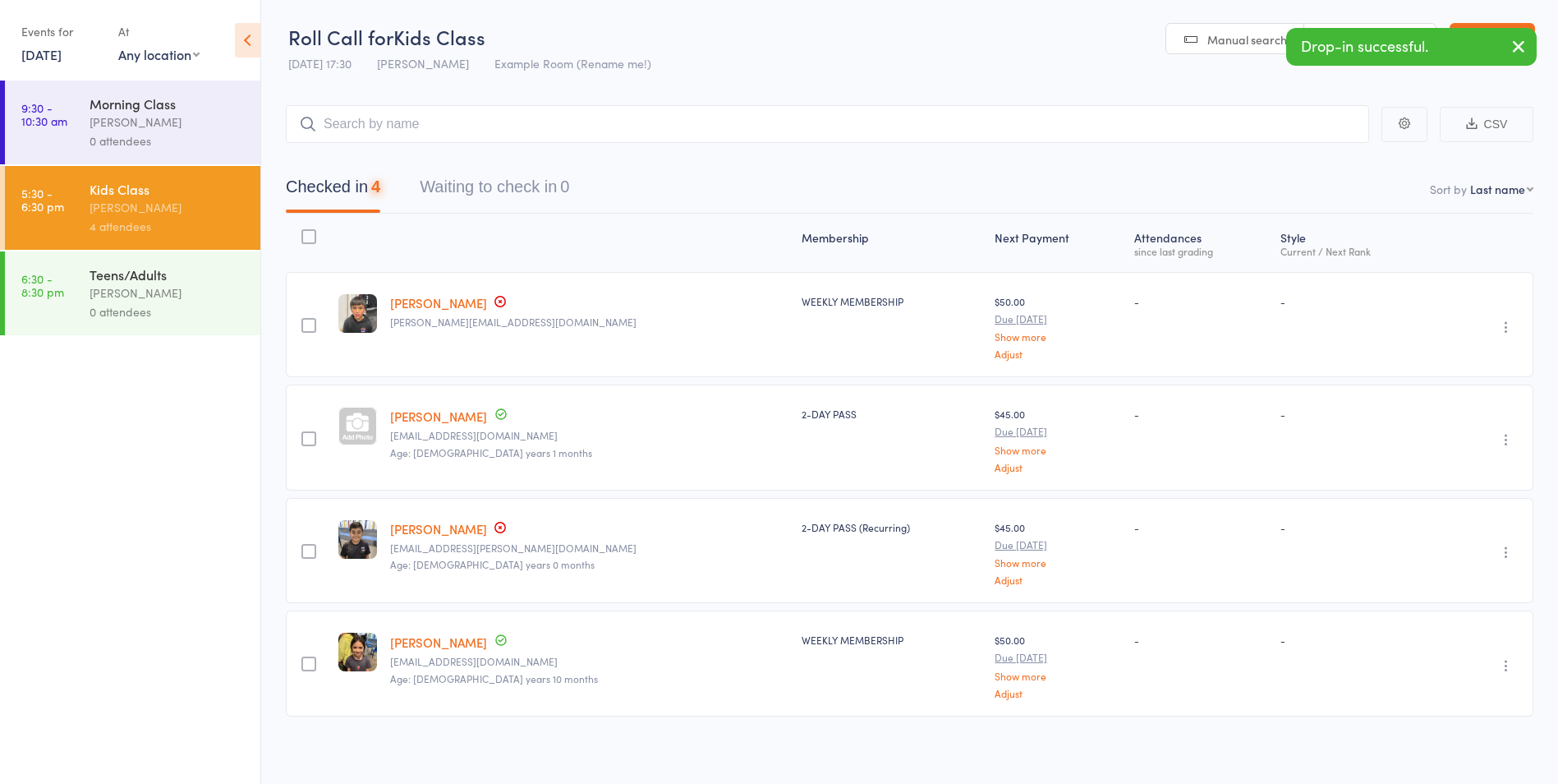
click at [49, 295] on time "6:30 - 8:30 pm" at bounding box center [42, 284] width 43 height 26
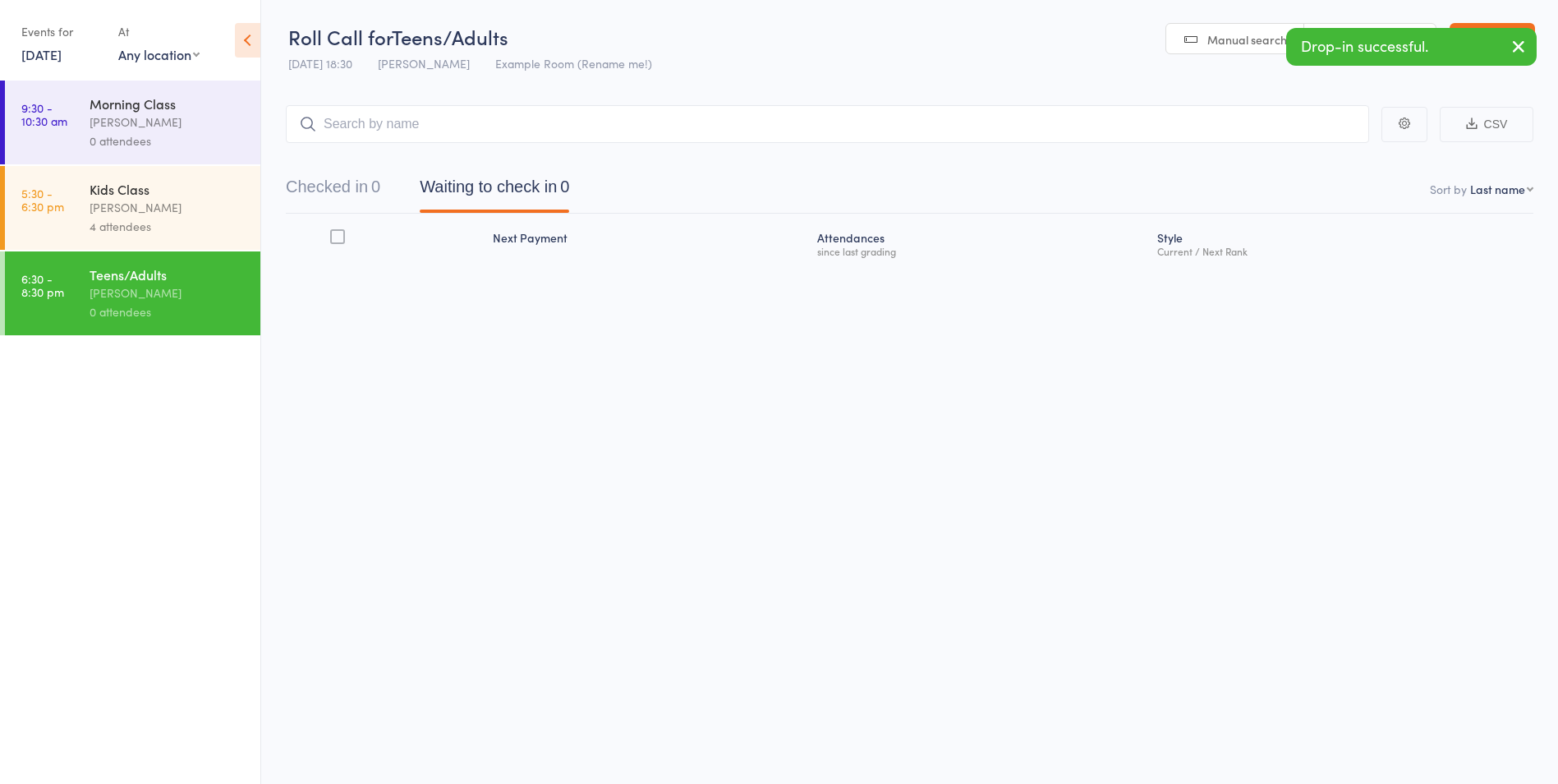
click at [368, 119] on input "search" at bounding box center [828, 123] width 1084 height 37
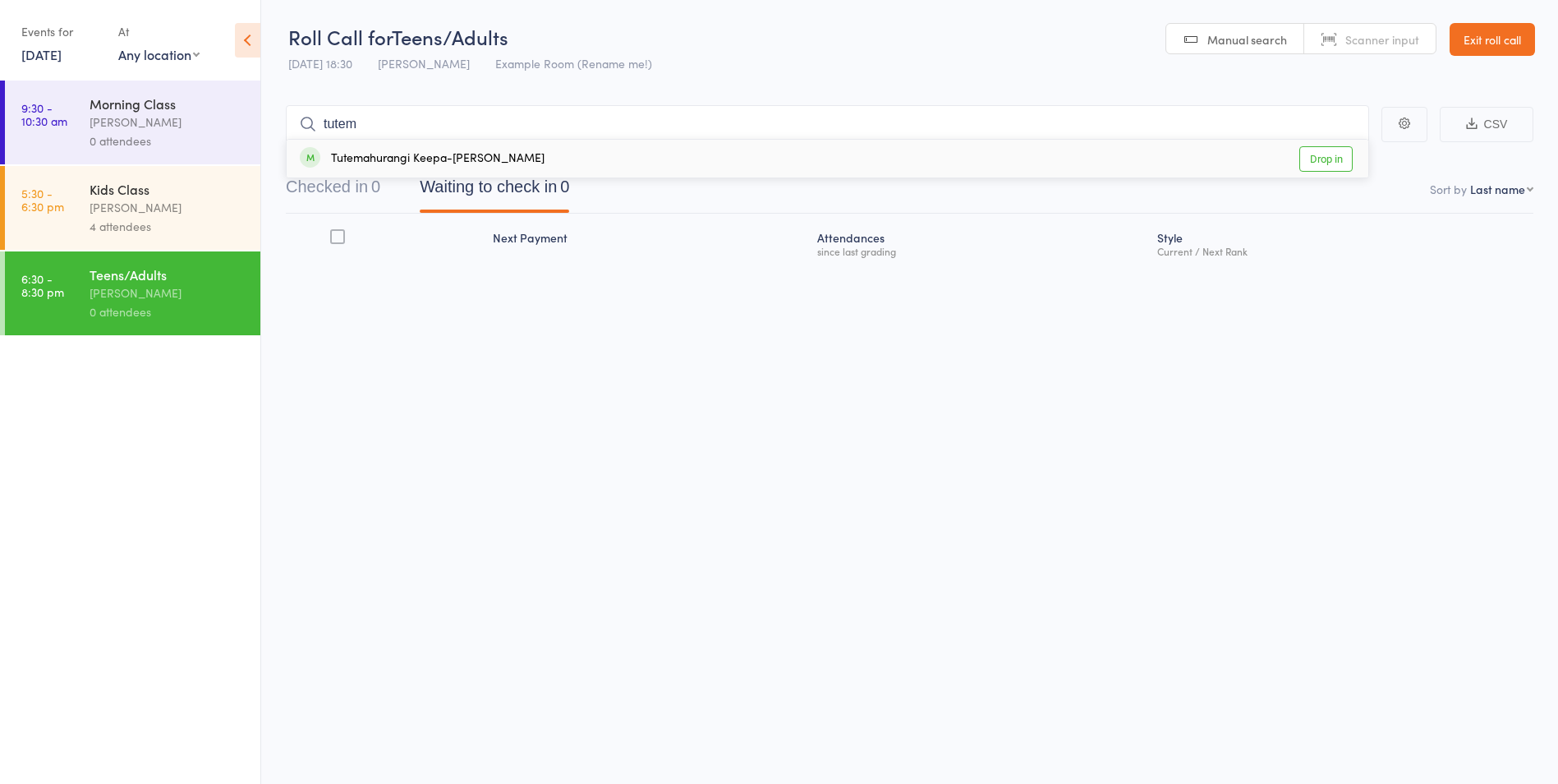
type input "tutem"
click at [1326, 160] on link "Drop in" at bounding box center [1326, 159] width 54 height 26
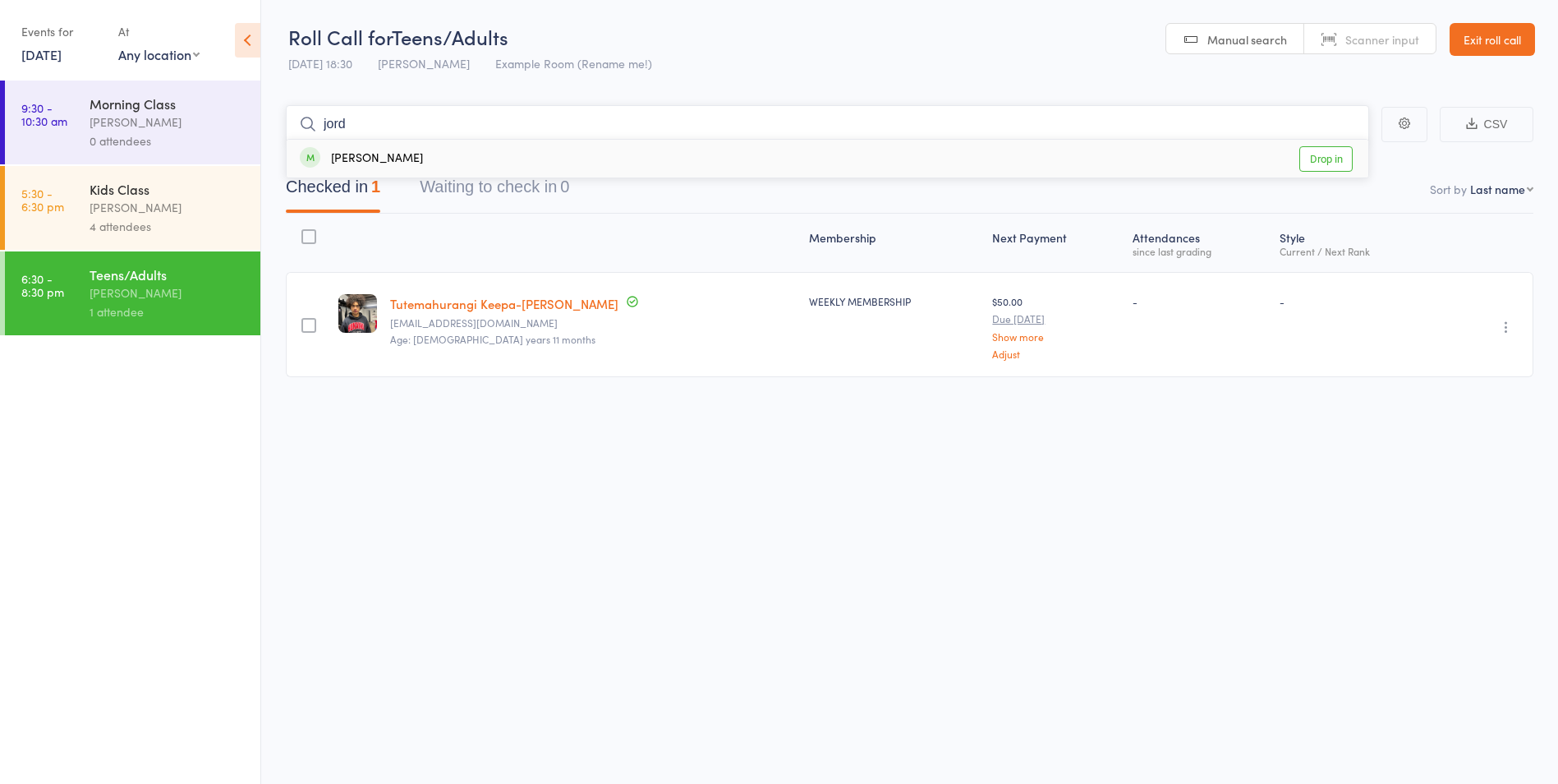
type input "jord"
click at [1328, 165] on link "Drop in" at bounding box center [1326, 159] width 54 height 26
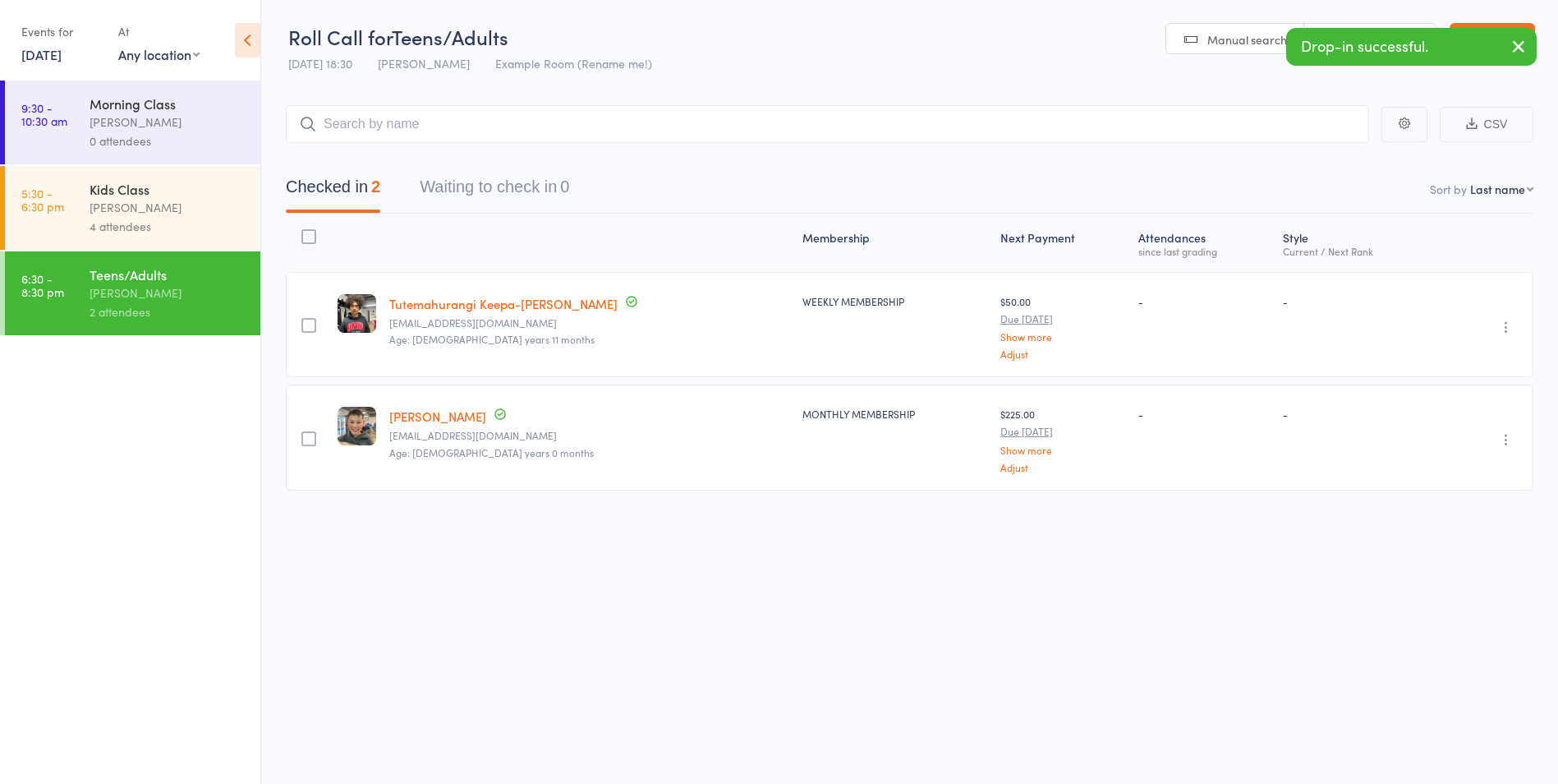
click at [1498, 435] on button "button" at bounding box center [1507, 439] width 20 height 20
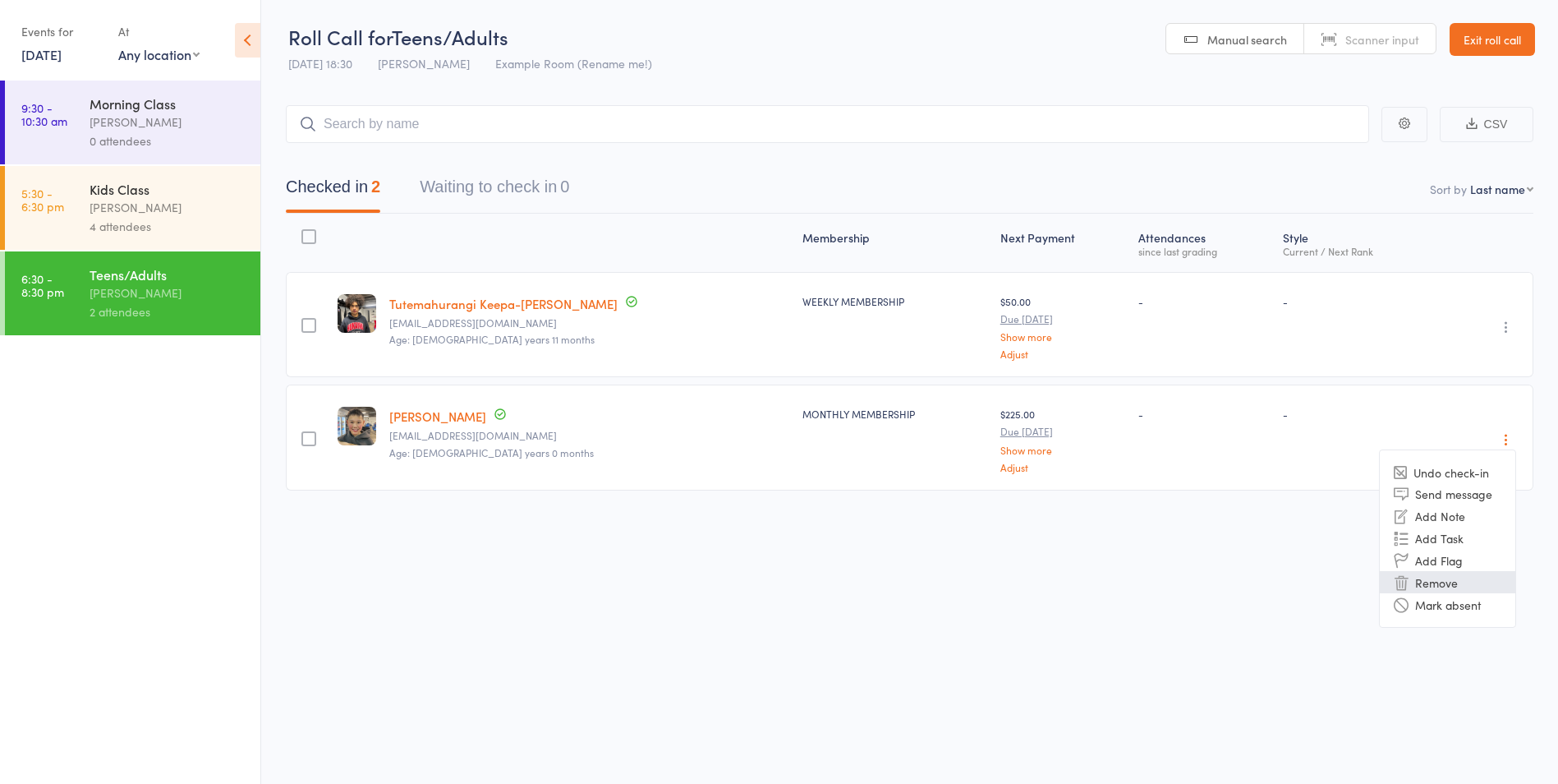
click at [1460, 586] on li "Remove" at bounding box center [1448, 582] width 136 height 22
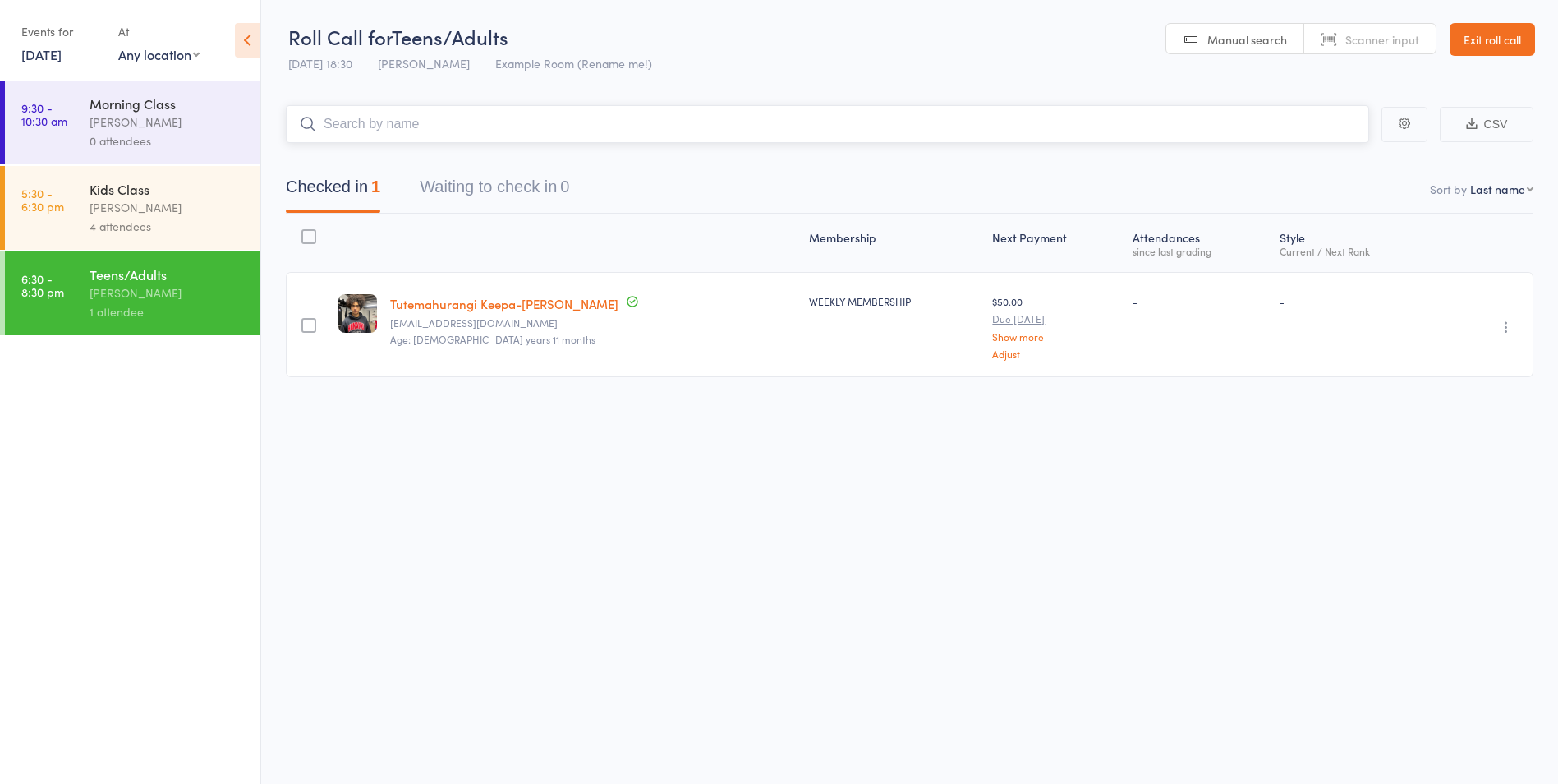
click at [642, 110] on input "search" at bounding box center [828, 123] width 1084 height 37
click at [641, 126] on input "search" at bounding box center [828, 123] width 1084 height 37
click at [627, 133] on input "search" at bounding box center [828, 123] width 1084 height 37
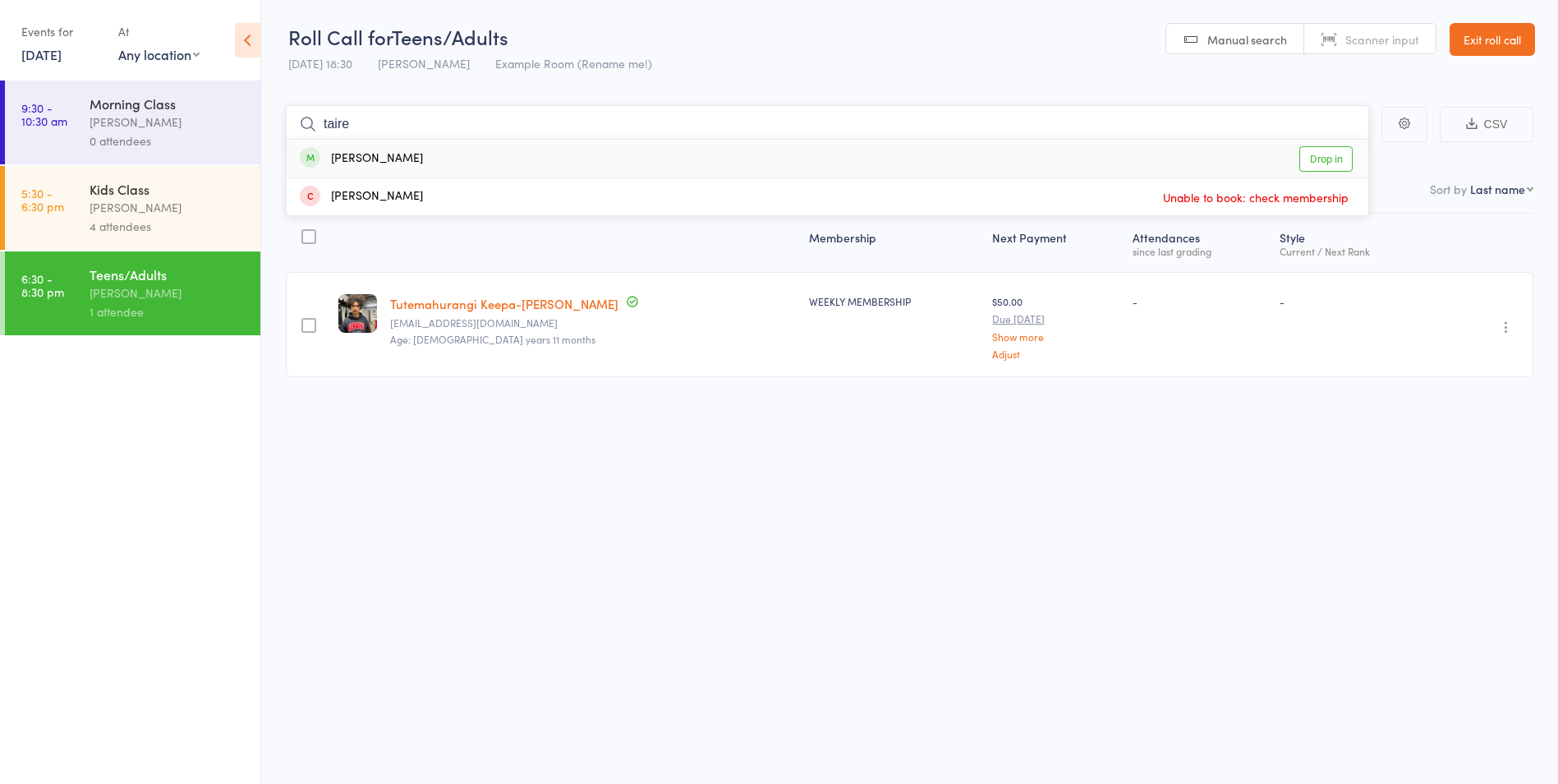
type input "taire"
click at [1333, 155] on link "Drop in" at bounding box center [1326, 159] width 54 height 26
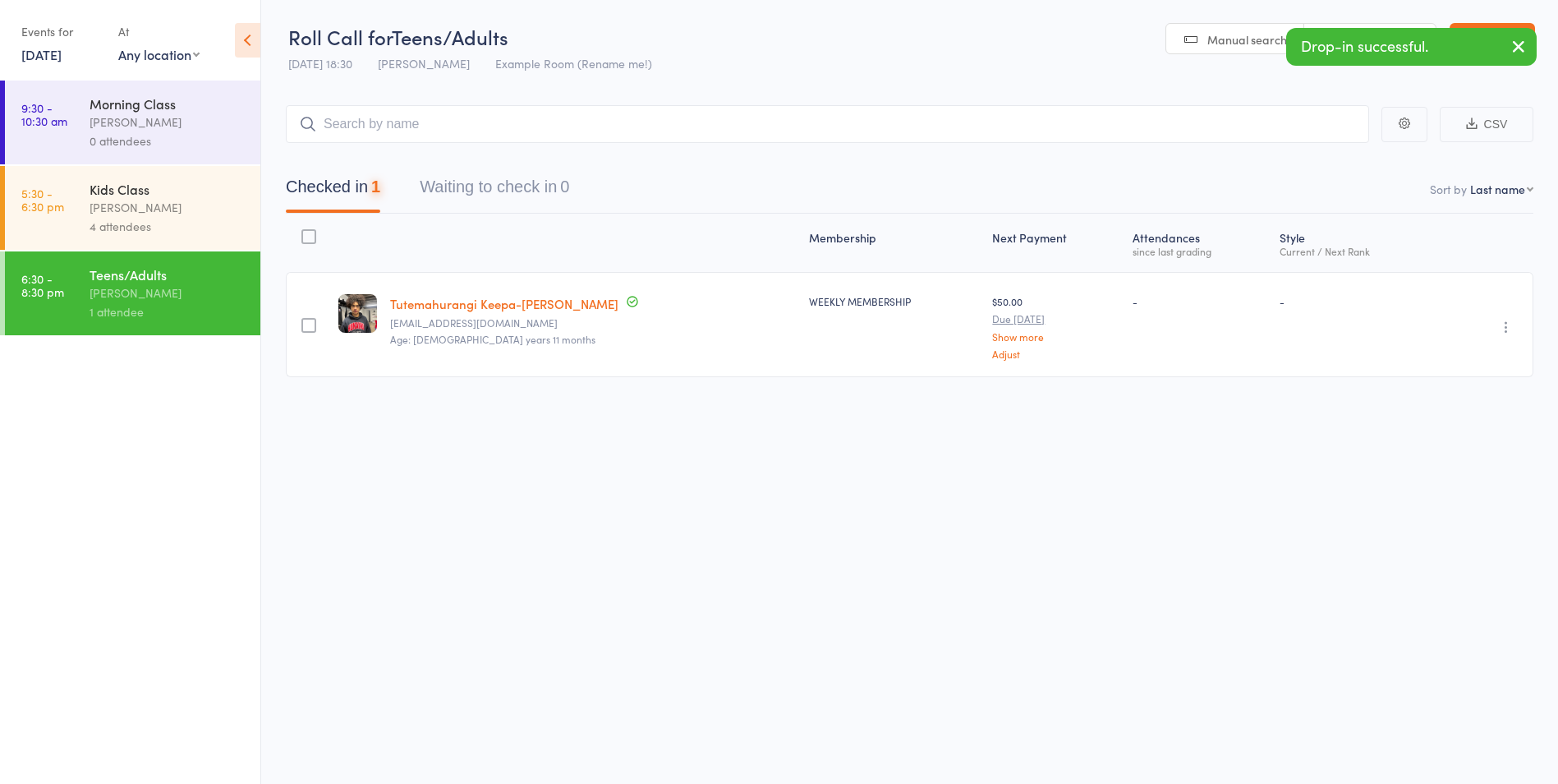
click at [191, 232] on div "4 attendees" at bounding box center [168, 226] width 157 height 19
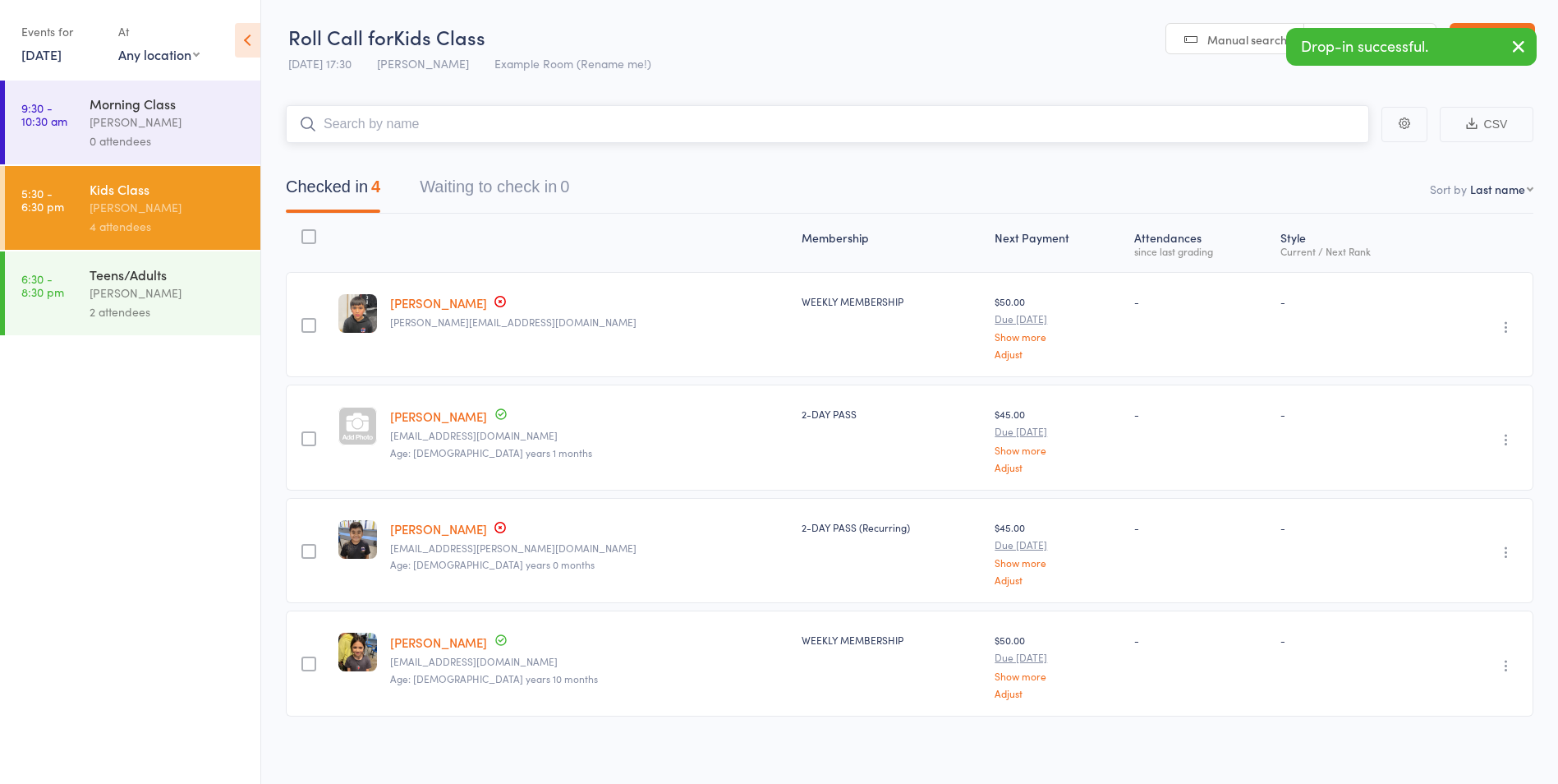
click at [602, 123] on input "search" at bounding box center [828, 123] width 1084 height 37
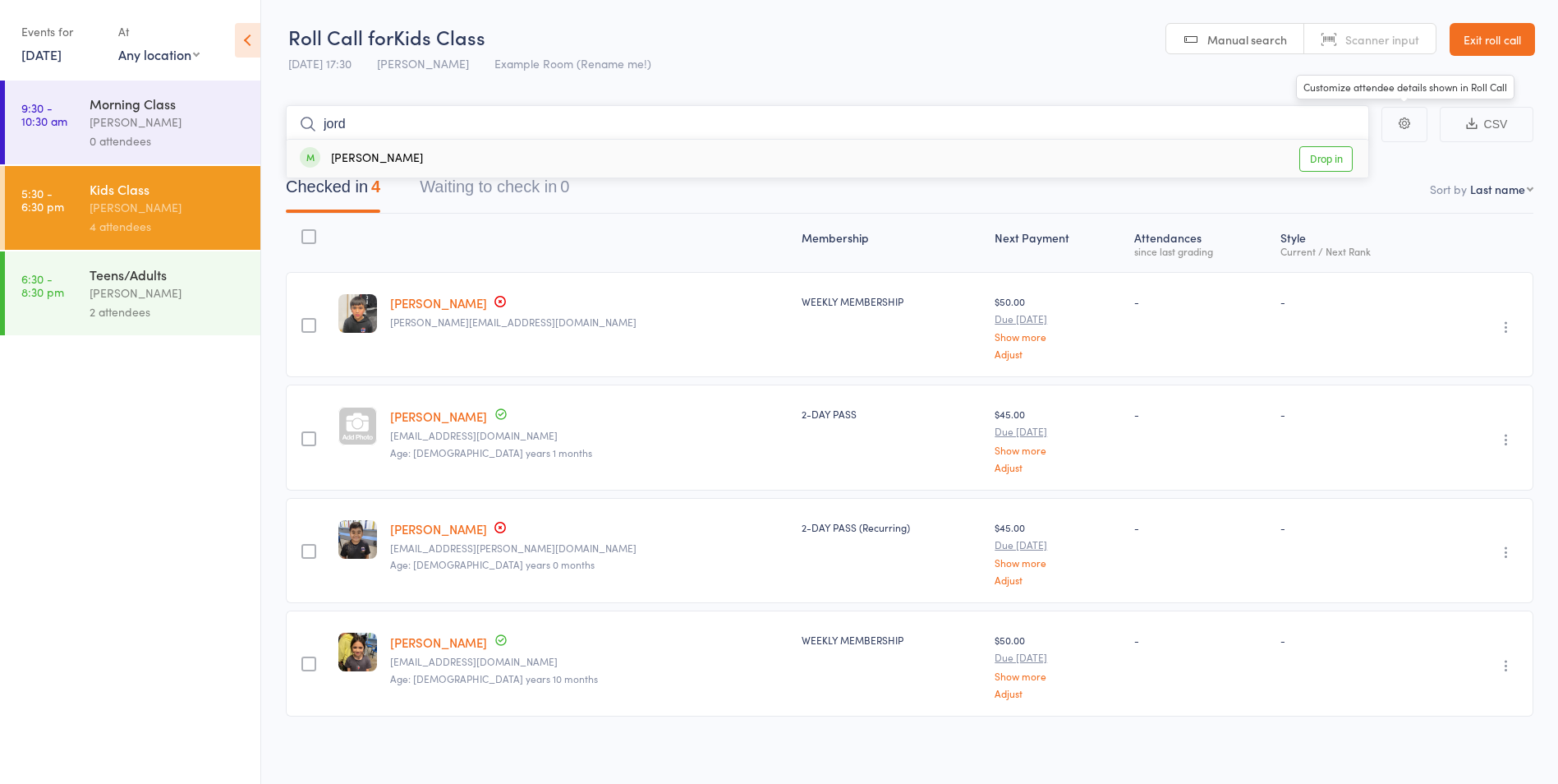
type input "jord"
click at [1341, 163] on link "Drop in" at bounding box center [1326, 159] width 54 height 26
